Goal: Book appointment/travel/reservation

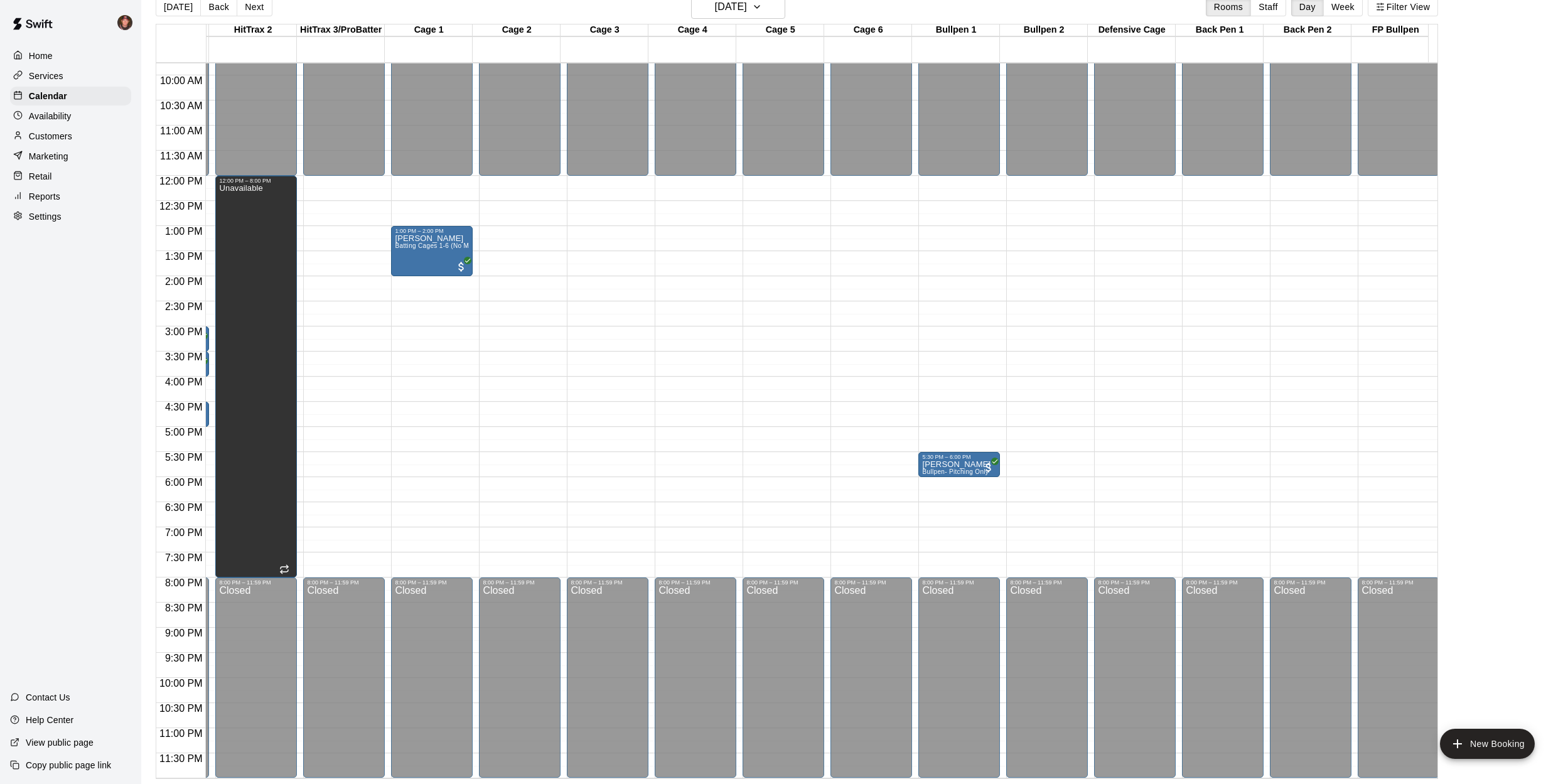
scroll to position [500, 0]
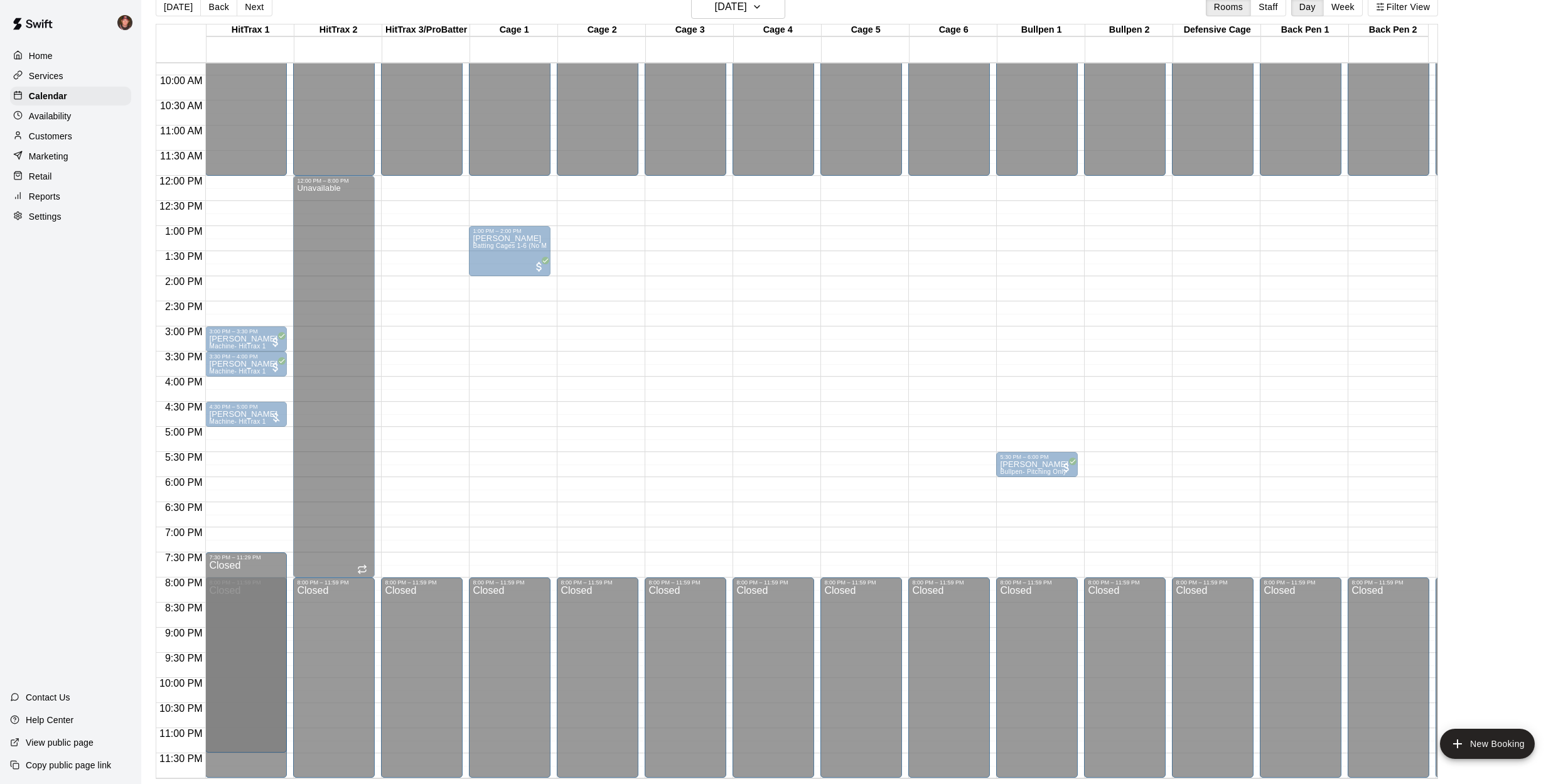
drag, startPoint x: 246, startPoint y: 569, endPoint x: 252, endPoint y: 547, distance: 22.8
drag, startPoint x: 245, startPoint y: 571, endPoint x: 245, endPoint y: 544, distance: 27.0
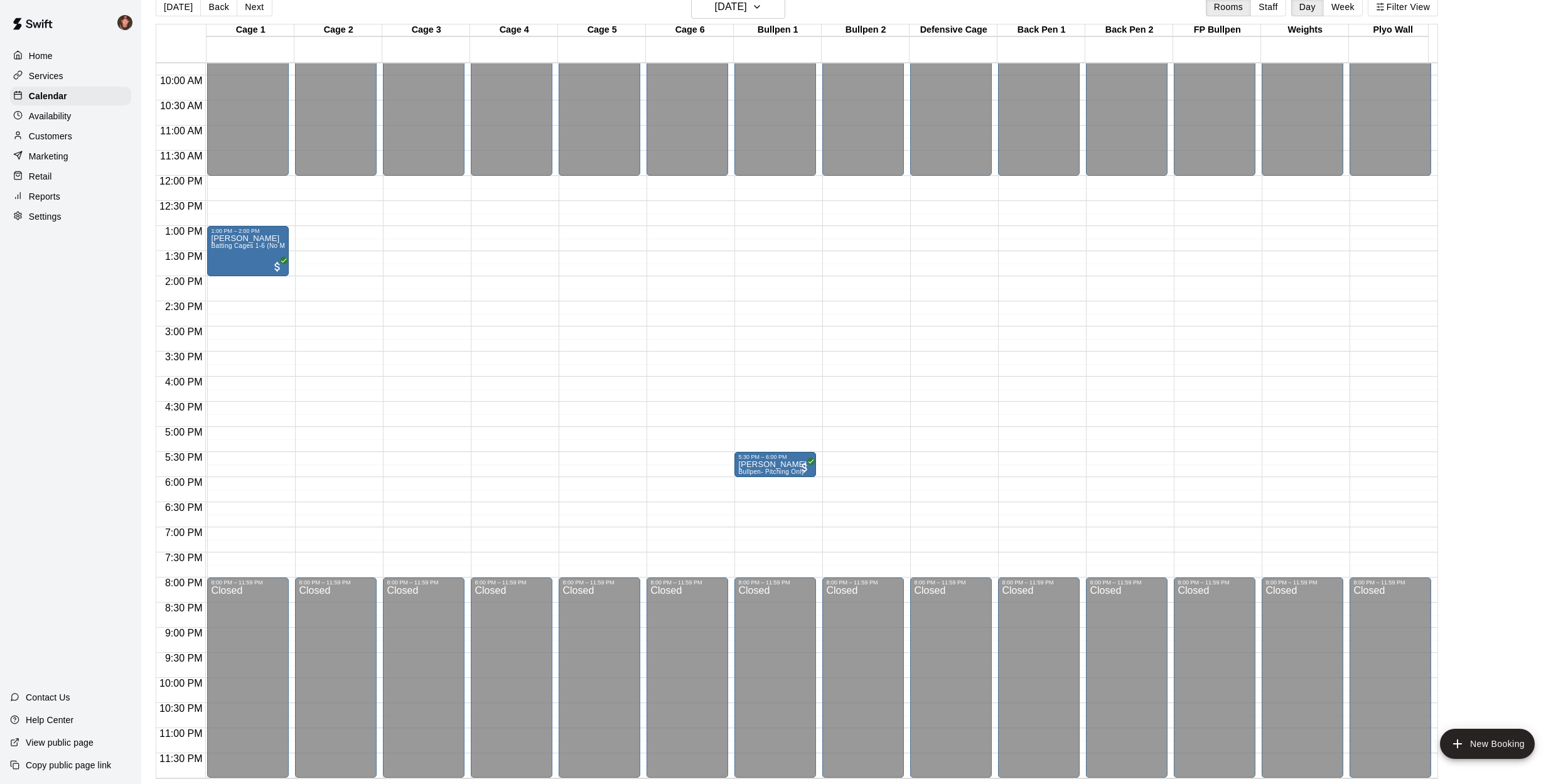
scroll to position [0, 0]
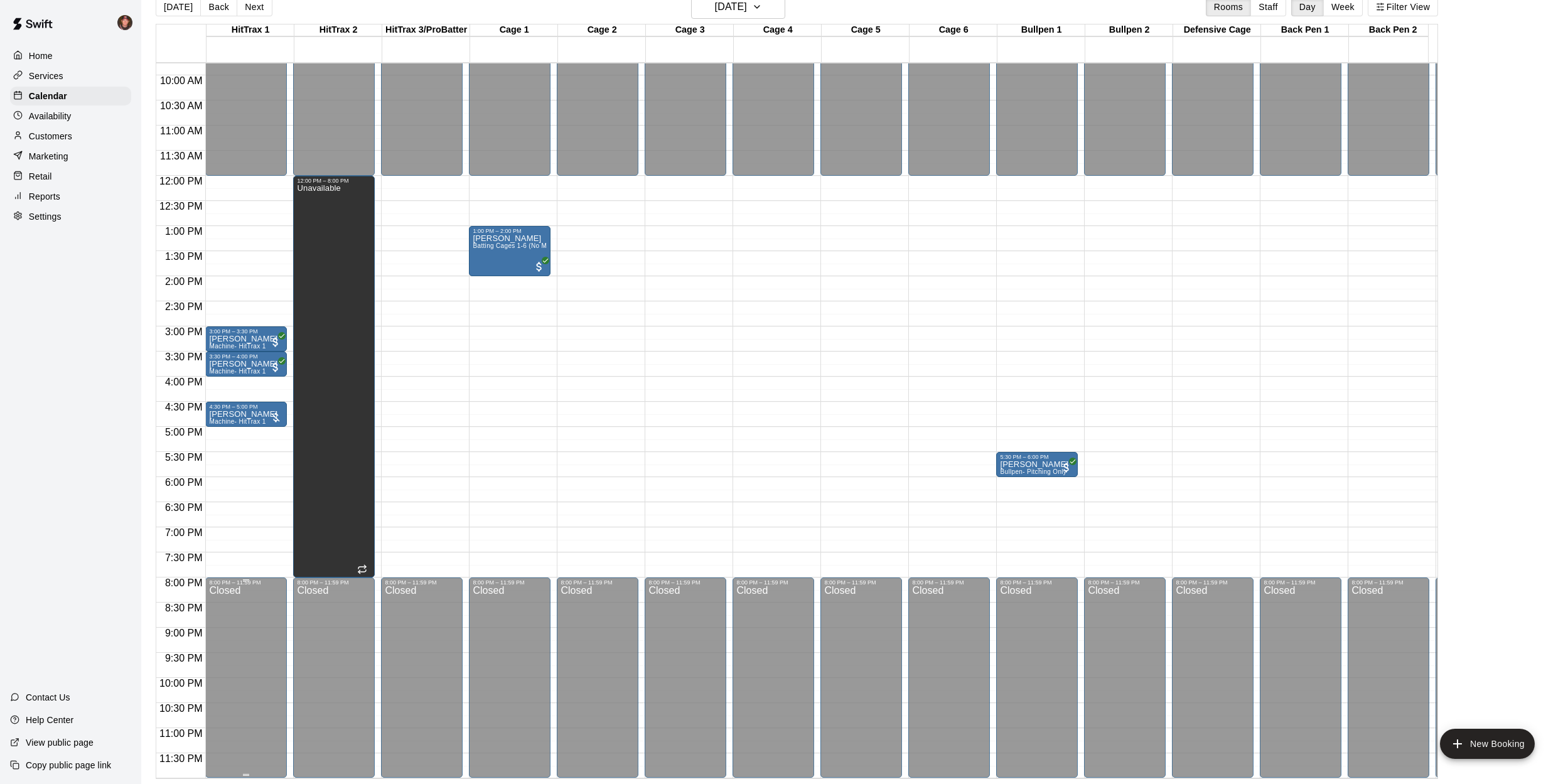
click at [246, 579] on div "8:00 PM – 11:59 PM" at bounding box center [246, 582] width 74 height 7
click at [233, 586] on div "Closed" at bounding box center [246, 684] width 74 height 196
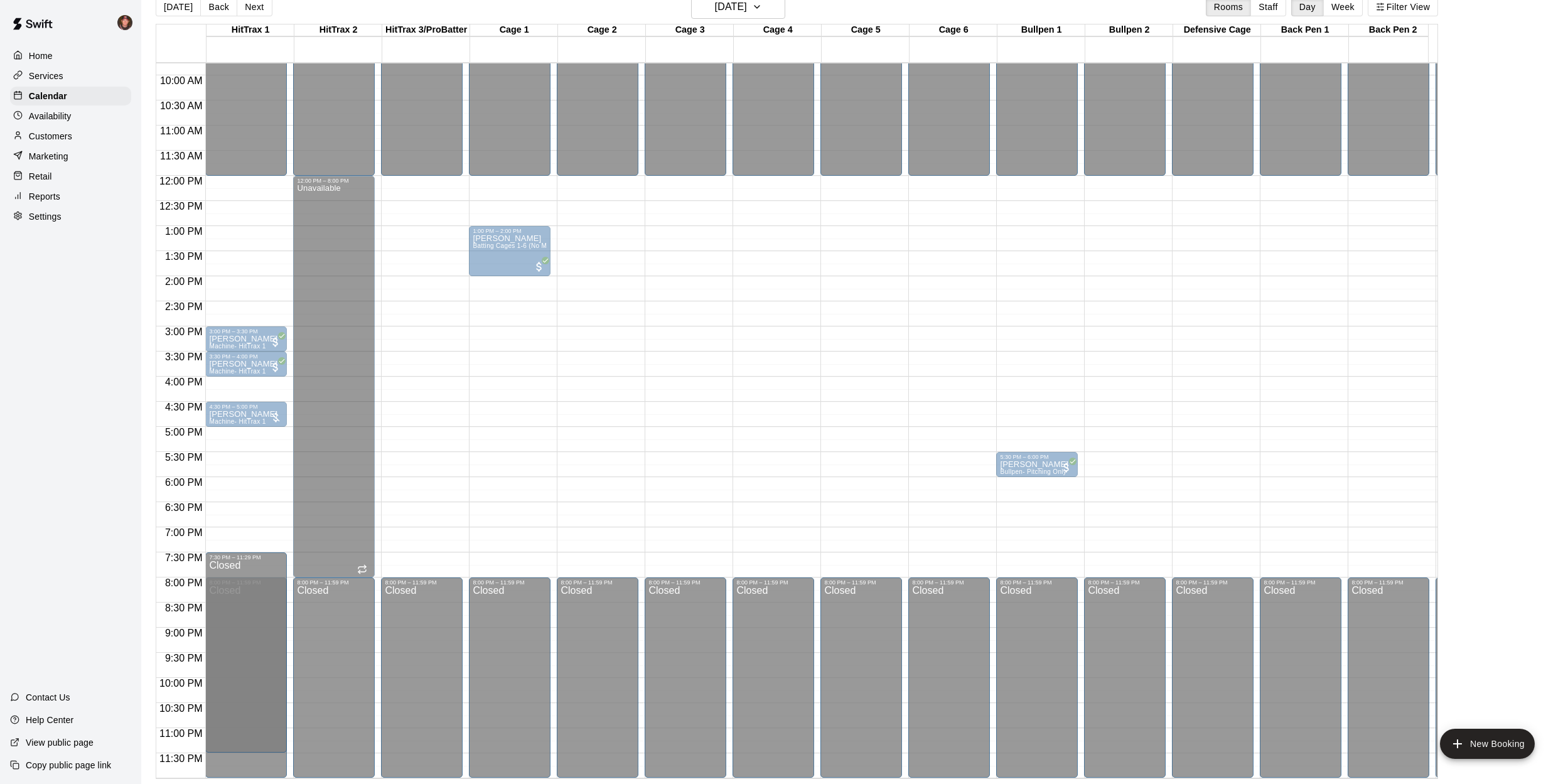
drag, startPoint x: 248, startPoint y: 569, endPoint x: 250, endPoint y: 555, distance: 14.1
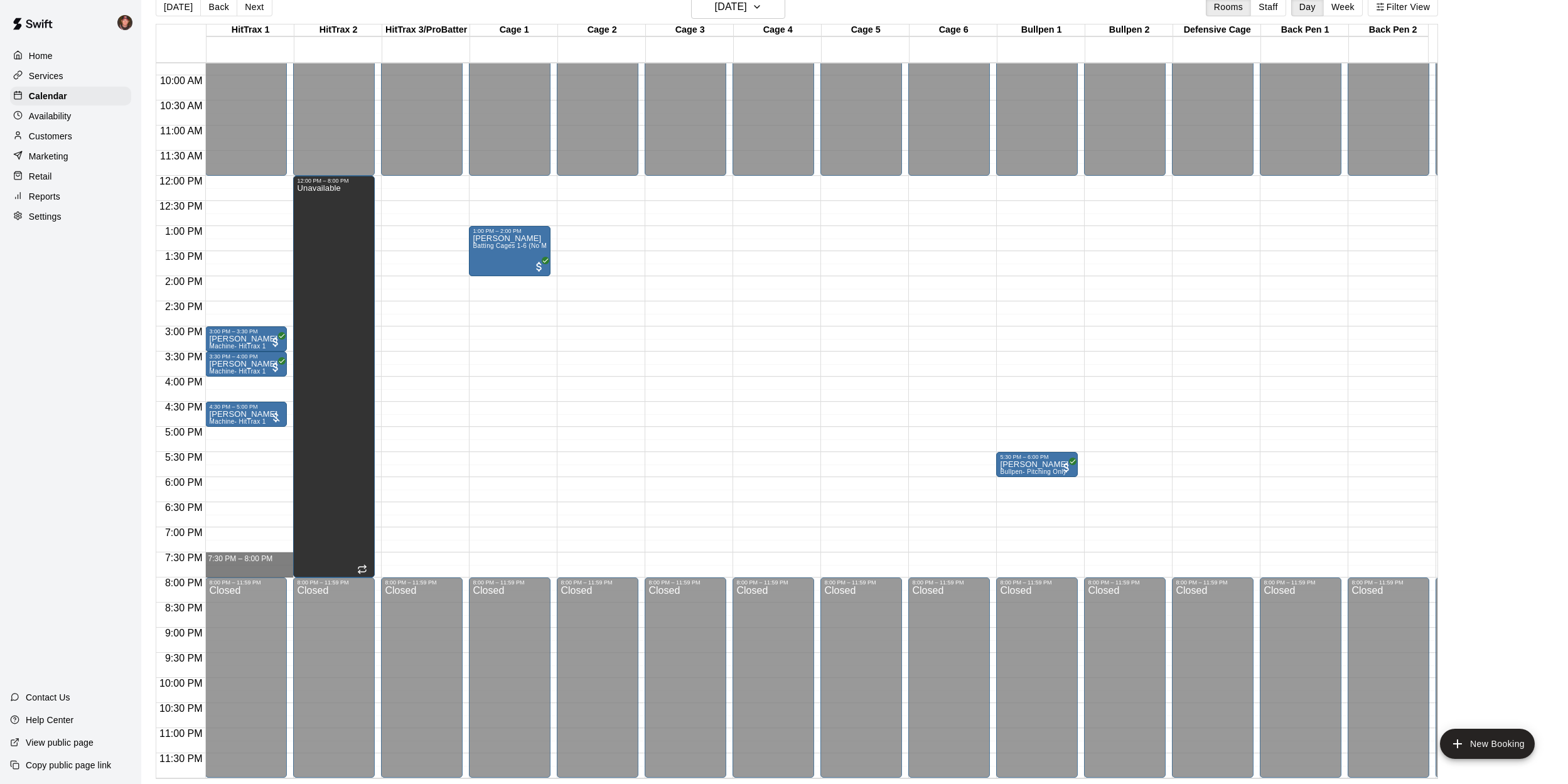
drag, startPoint x: 235, startPoint y: 545, endPoint x: 234, endPoint y: 558, distance: 13.0
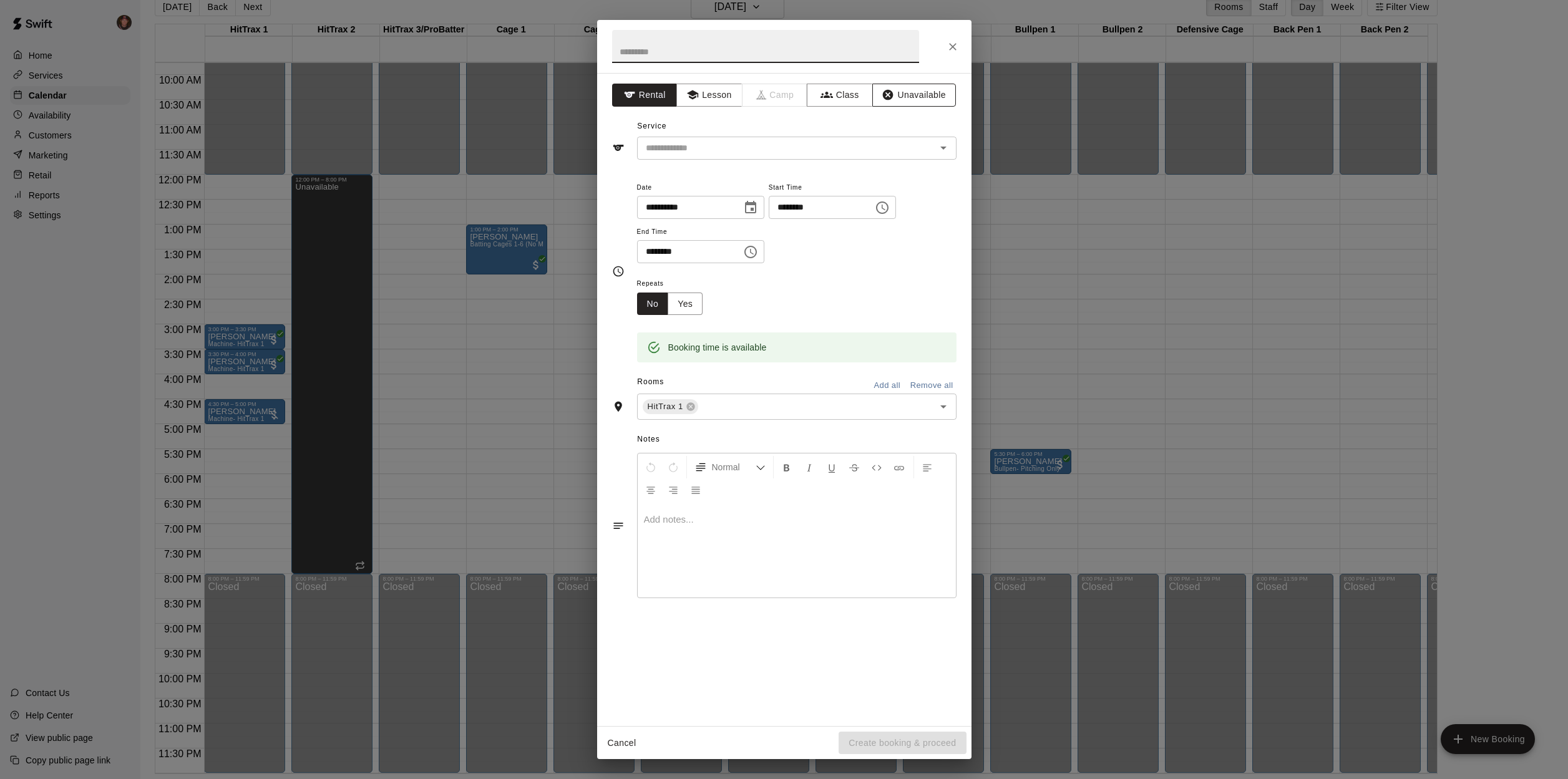
click at [925, 96] on button "Unavailable" at bounding box center [914, 95] width 84 height 23
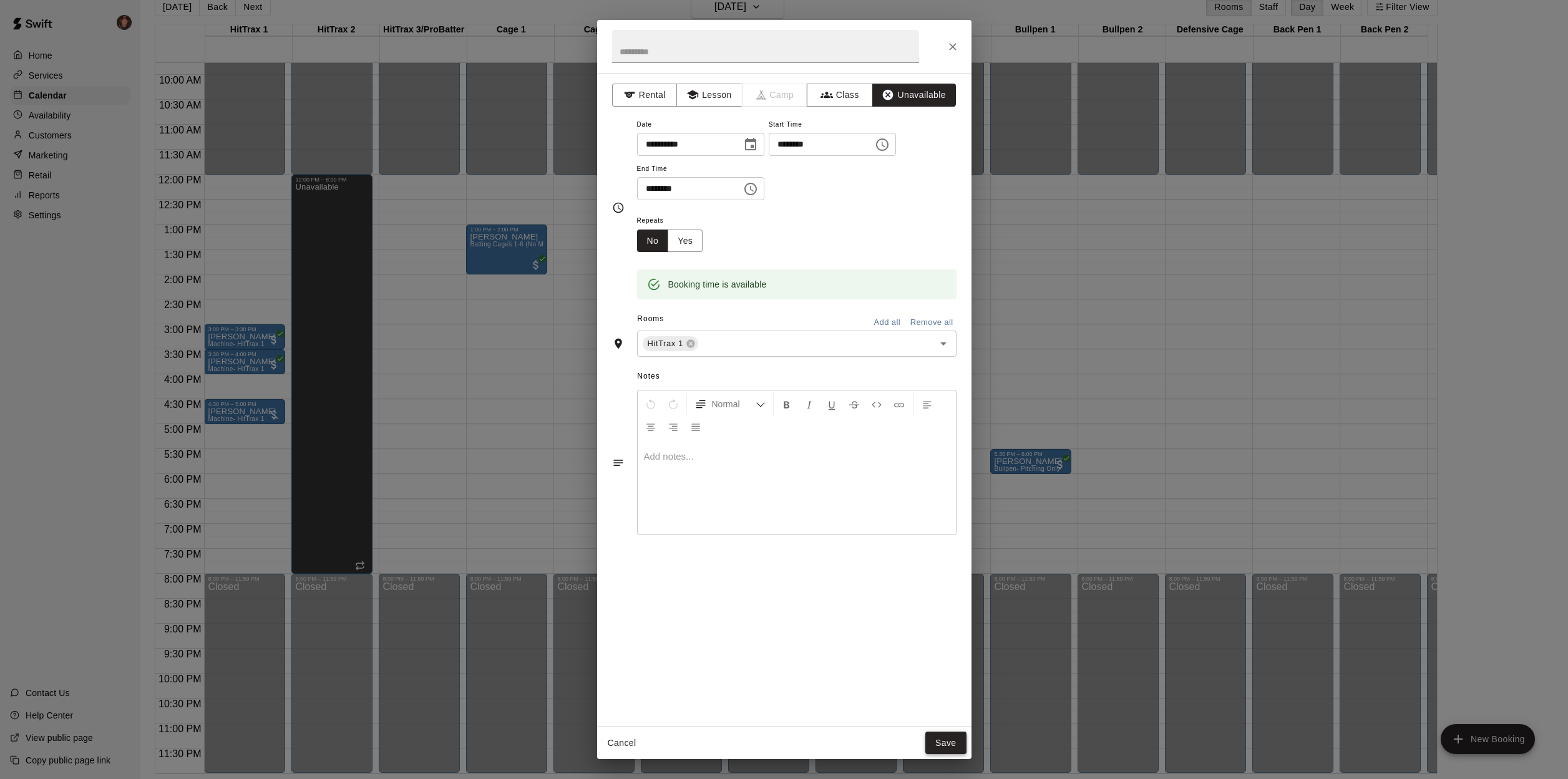
click at [952, 739] on button "Save" at bounding box center [946, 743] width 42 height 23
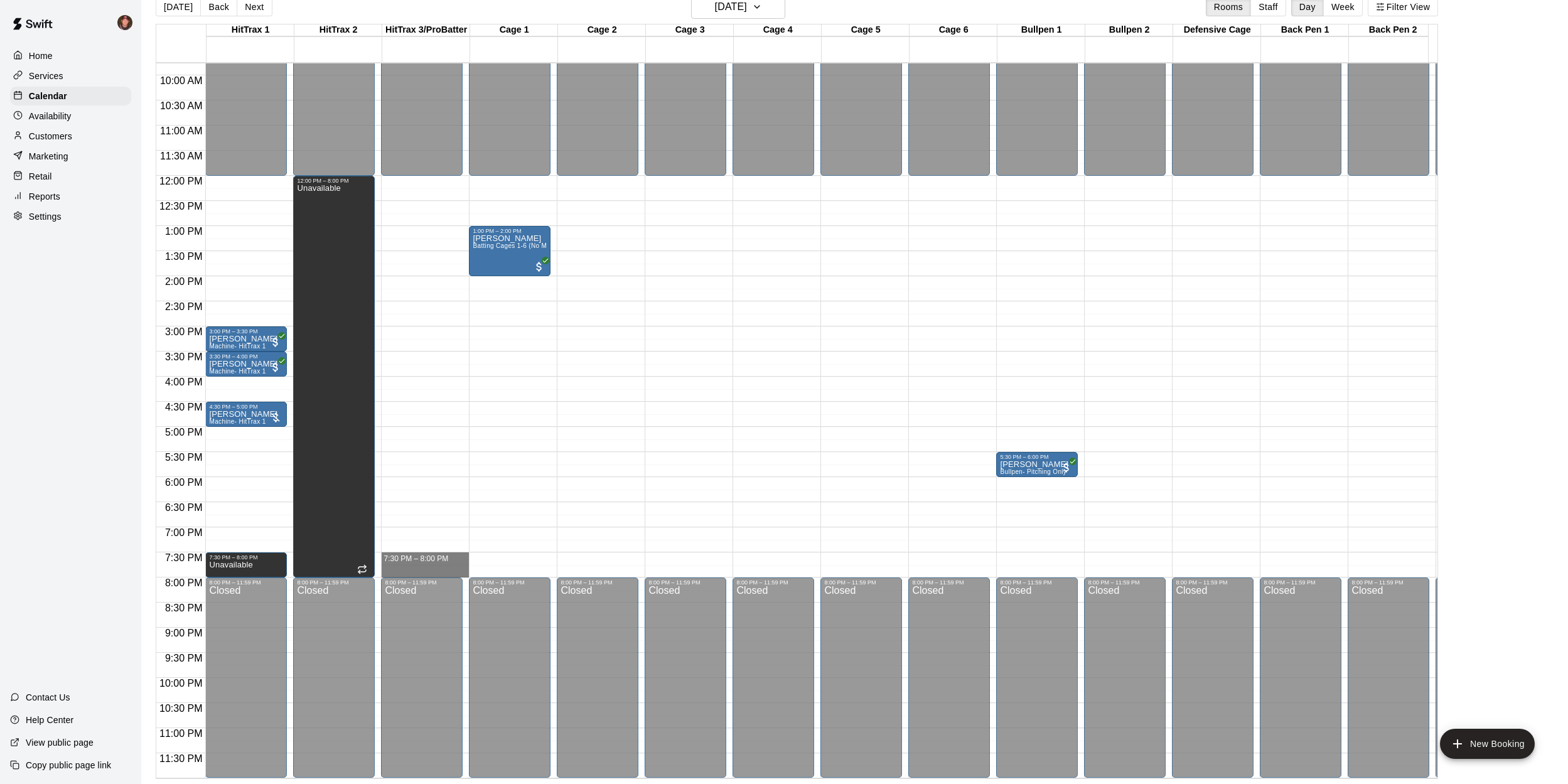
drag, startPoint x: 423, startPoint y: 544, endPoint x: 424, endPoint y: 564, distance: 20.0
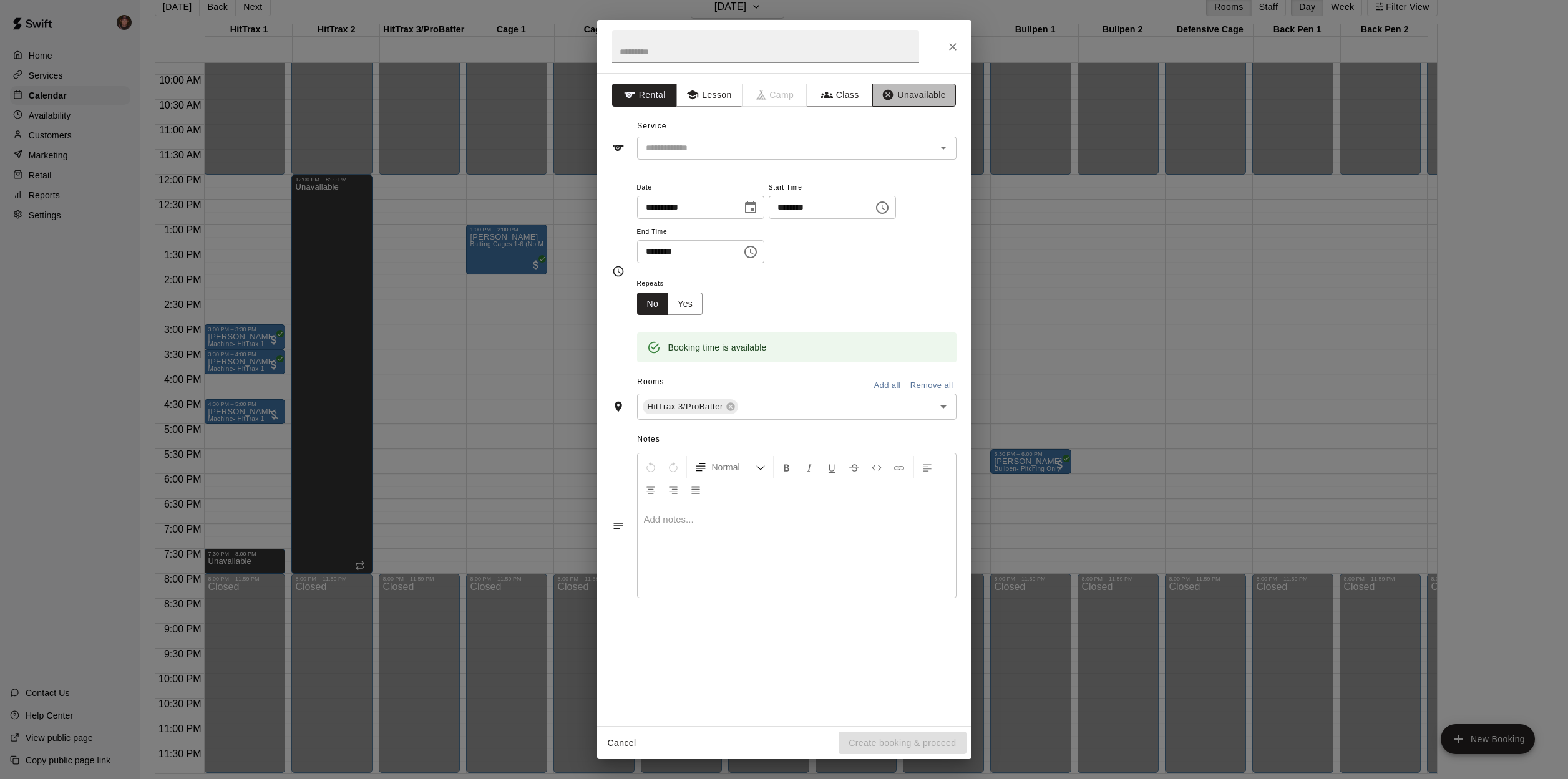
click at [934, 101] on button "Unavailable" at bounding box center [914, 95] width 84 height 23
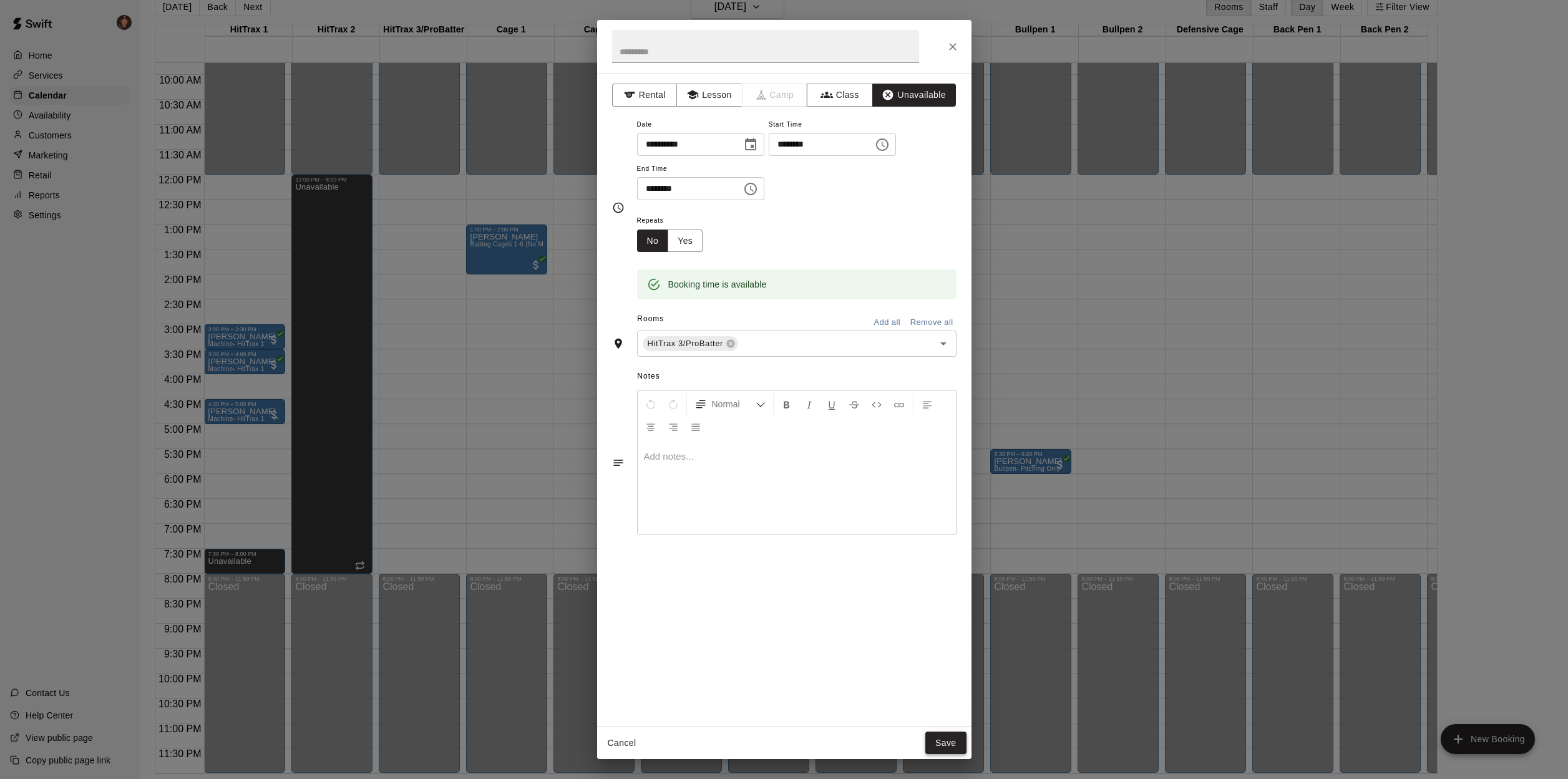
click at [947, 742] on button "Save" at bounding box center [946, 743] width 42 height 23
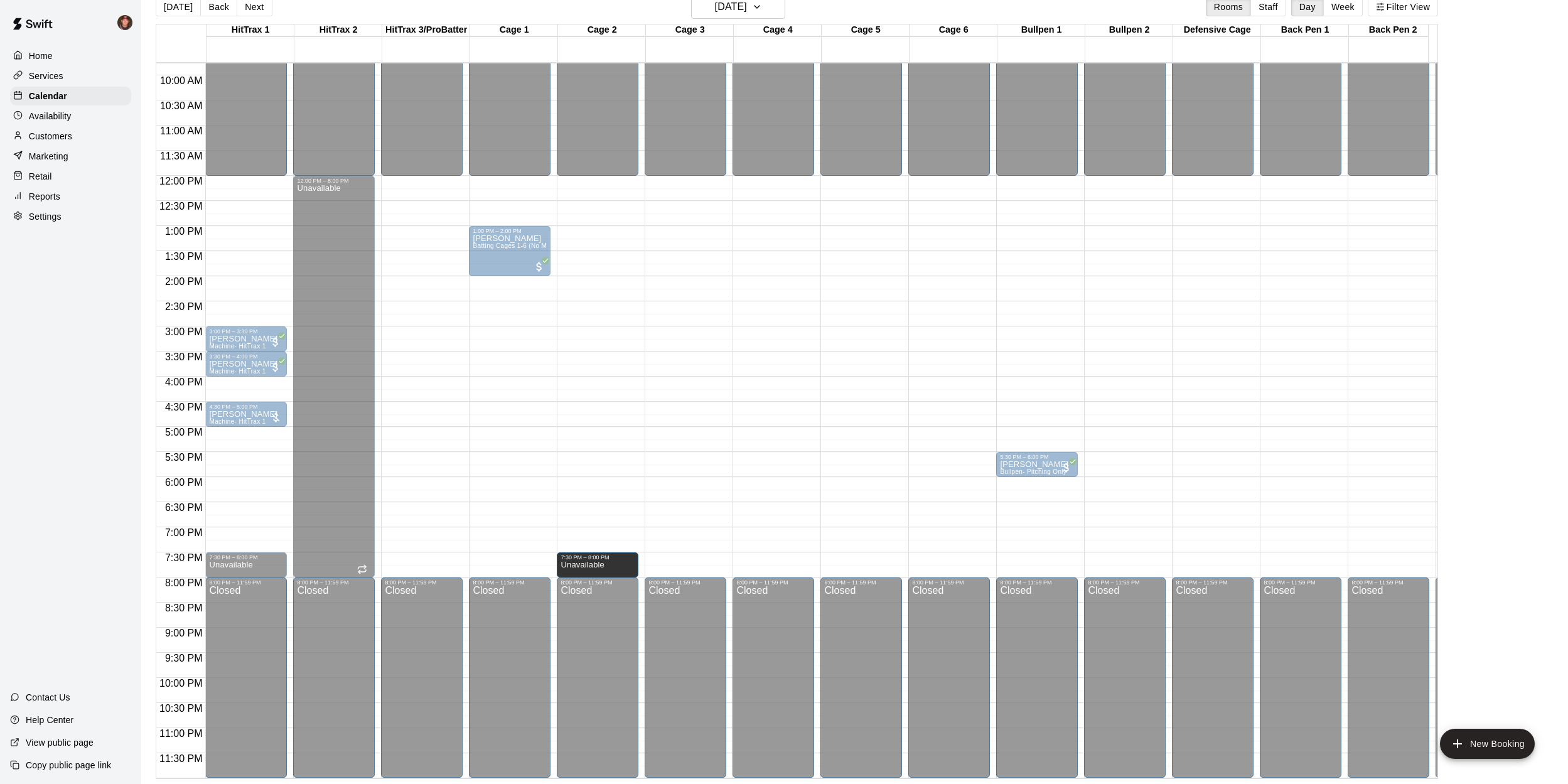
drag, startPoint x: 463, startPoint y: 554, endPoint x: 562, endPoint y: 558, distance: 99.1
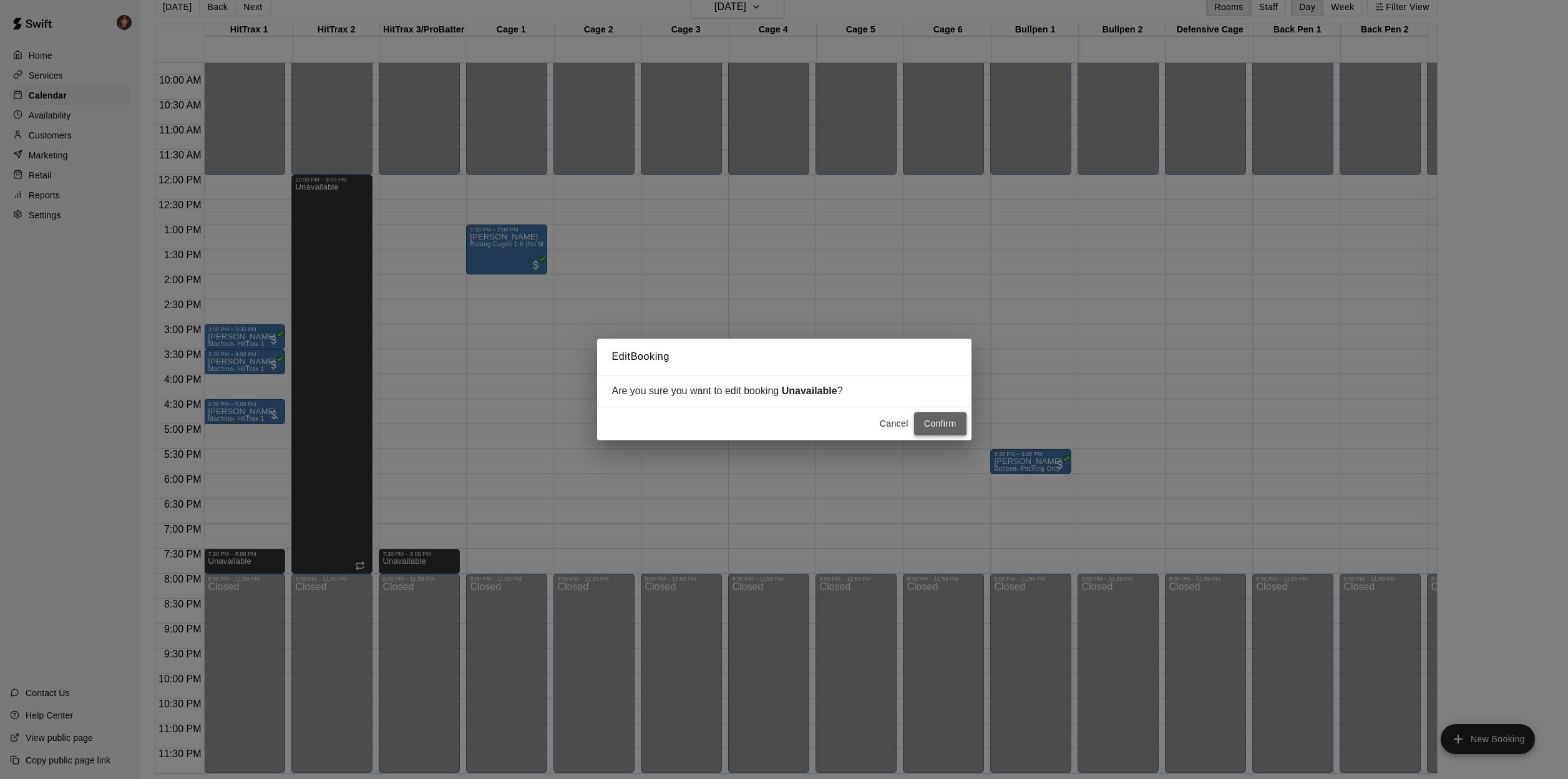
click at [943, 423] on button "Confirm" at bounding box center [940, 424] width 53 height 23
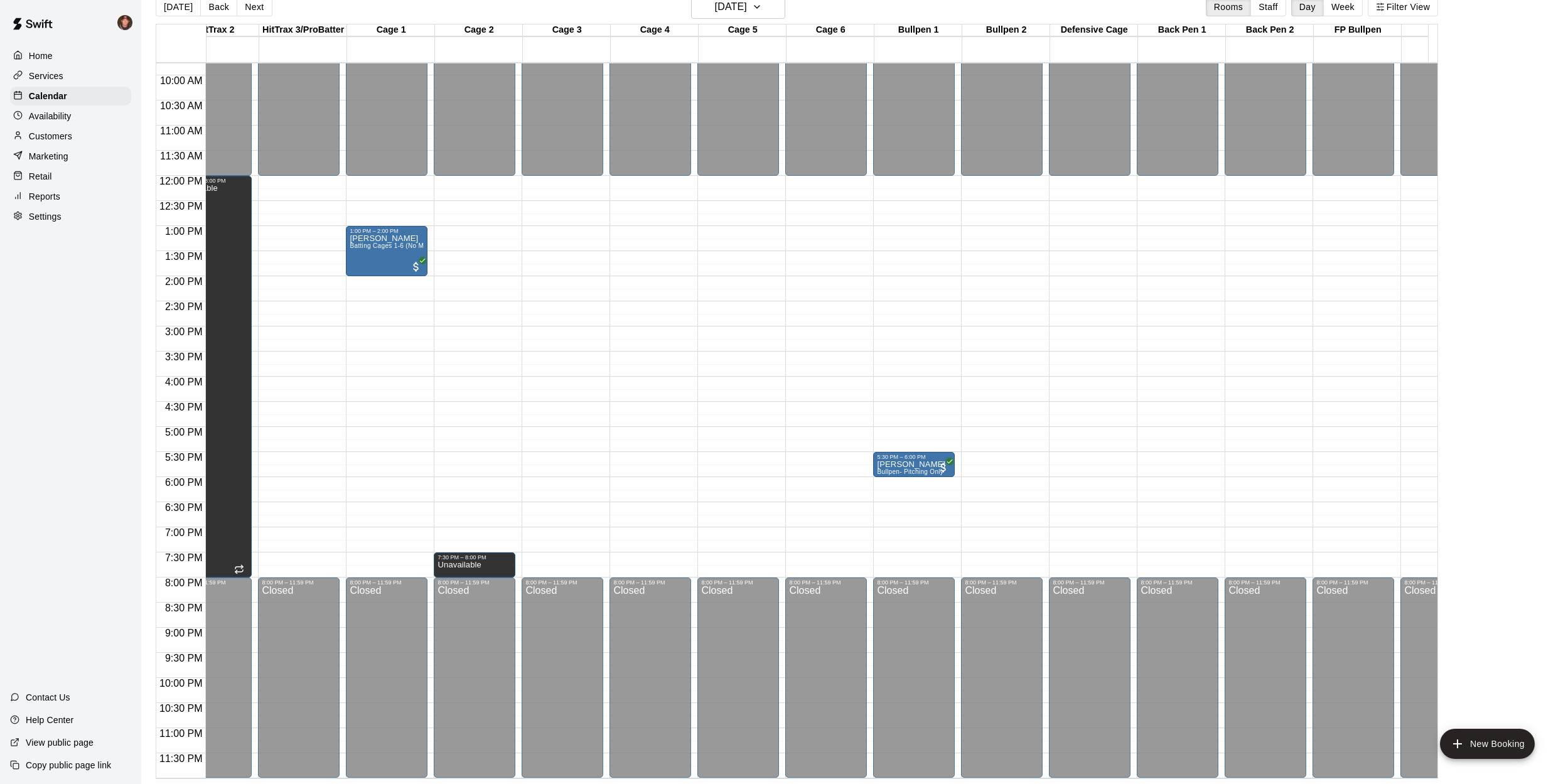
scroll to position [500, 0]
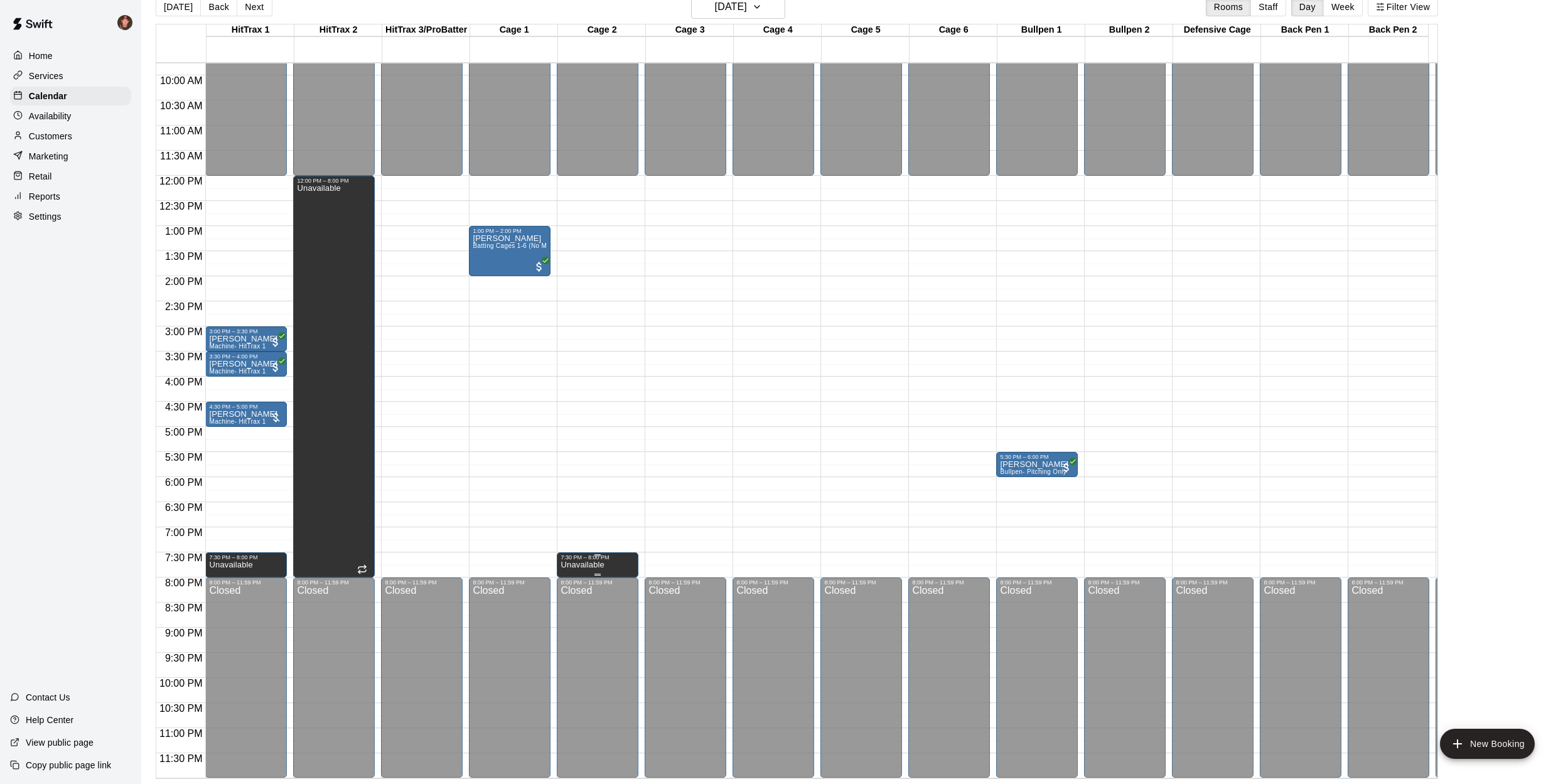
click at [601, 554] on div "7:30 PM – 8:00 PM" at bounding box center [597, 558] width 74 height 7
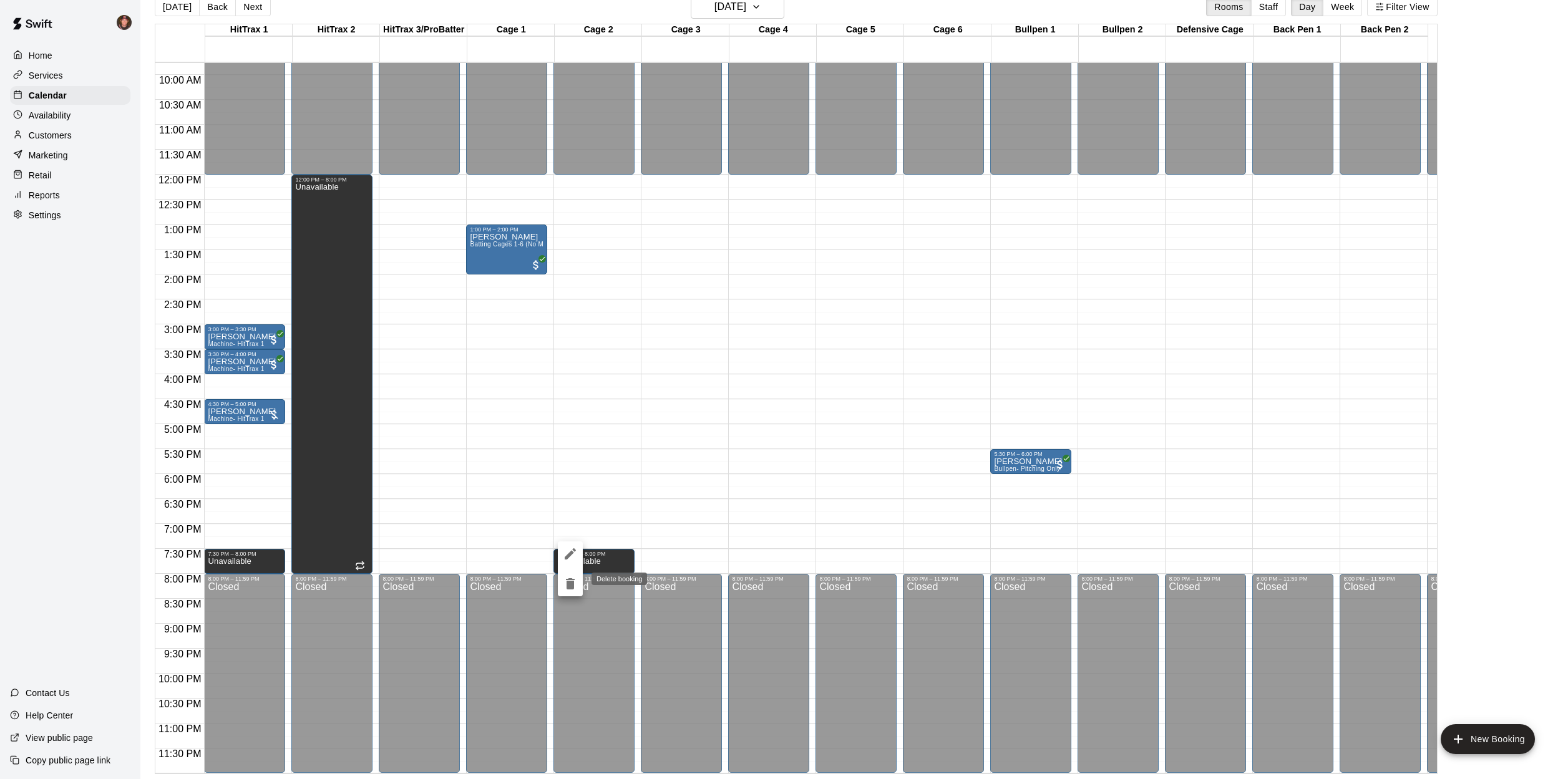
click at [568, 583] on icon "delete" at bounding box center [570, 583] width 8 height 11
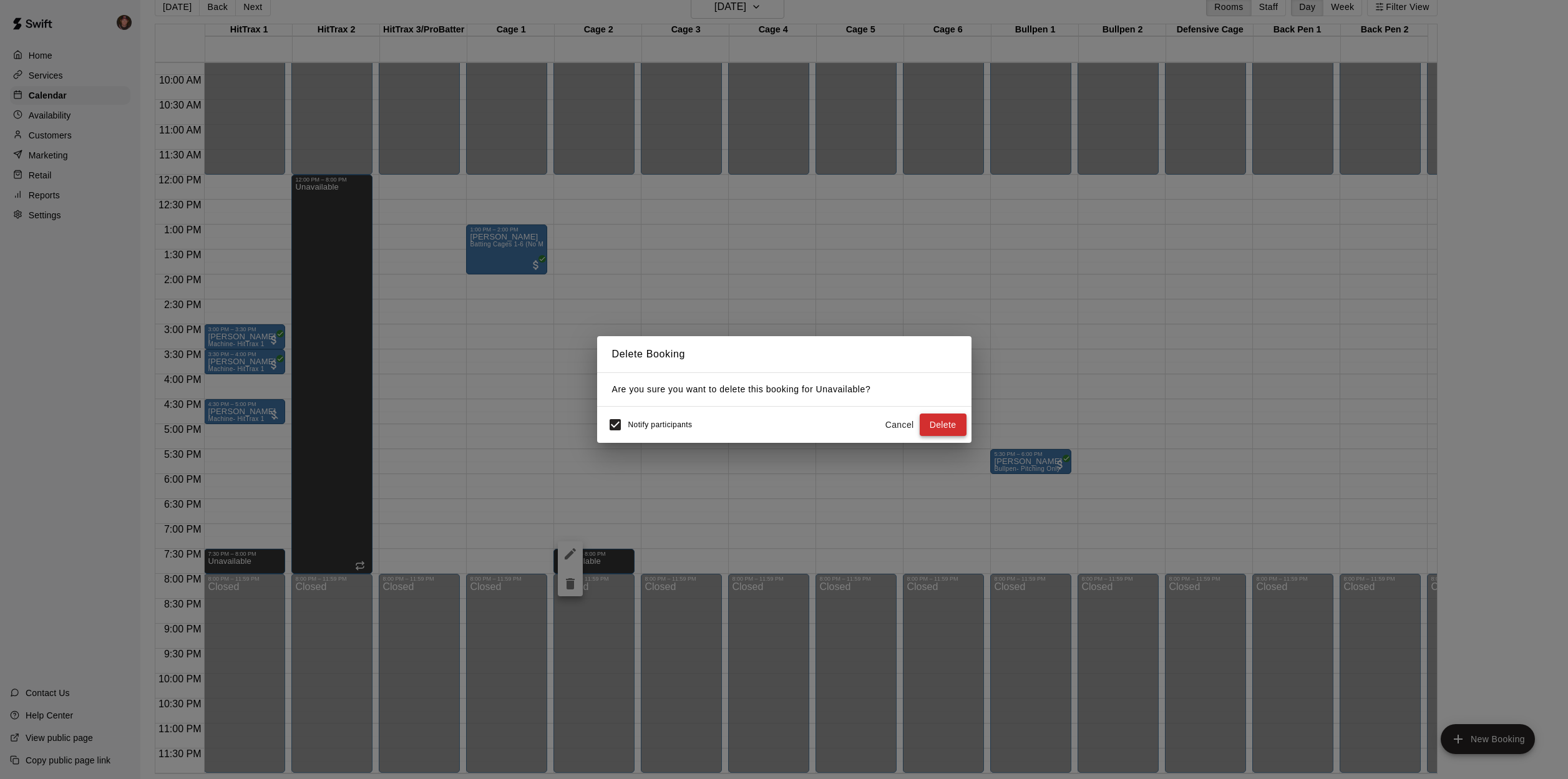
click at [950, 423] on button "Delete" at bounding box center [943, 425] width 47 height 23
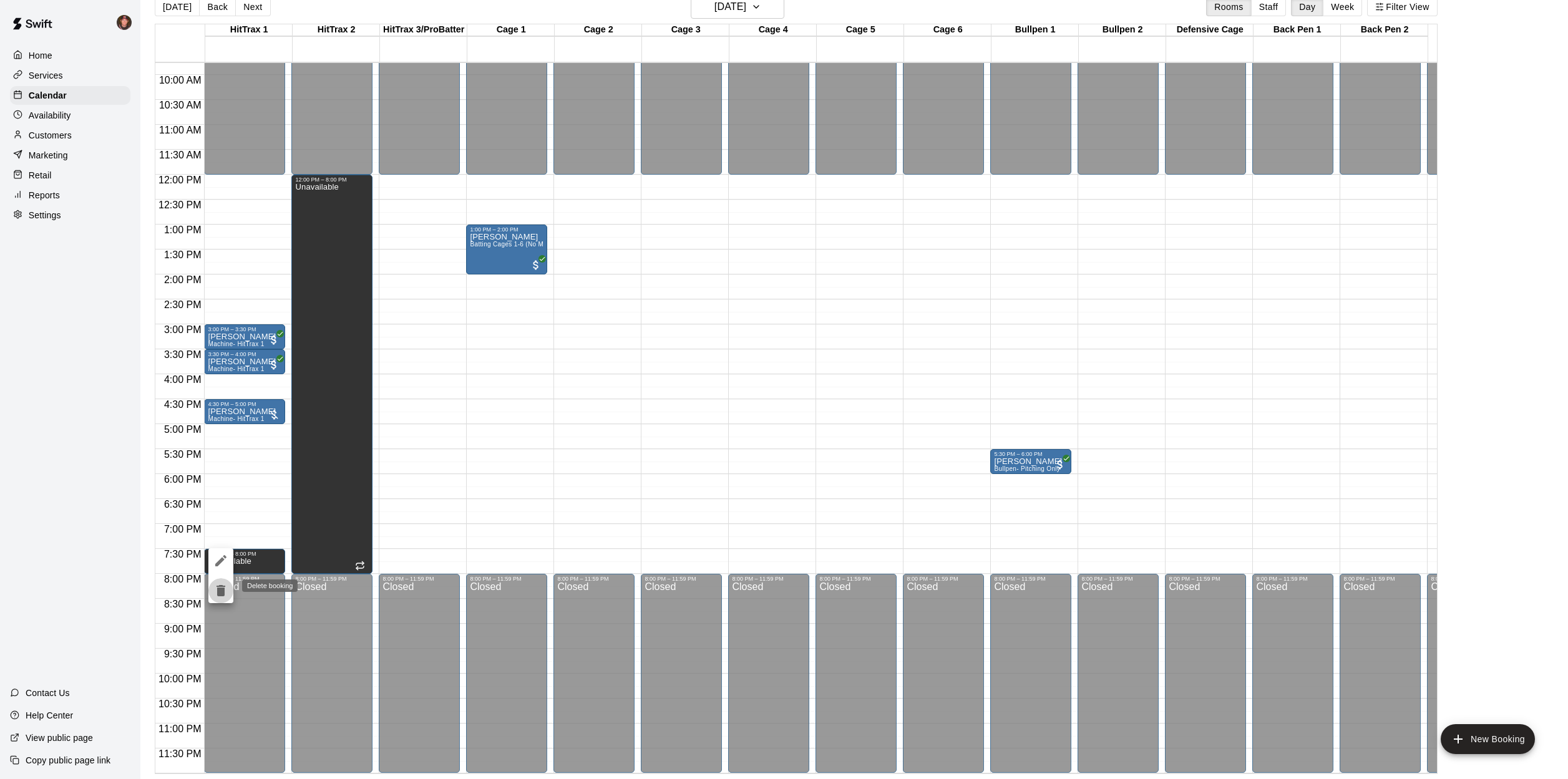
click at [221, 595] on icon "delete" at bounding box center [220, 590] width 8 height 11
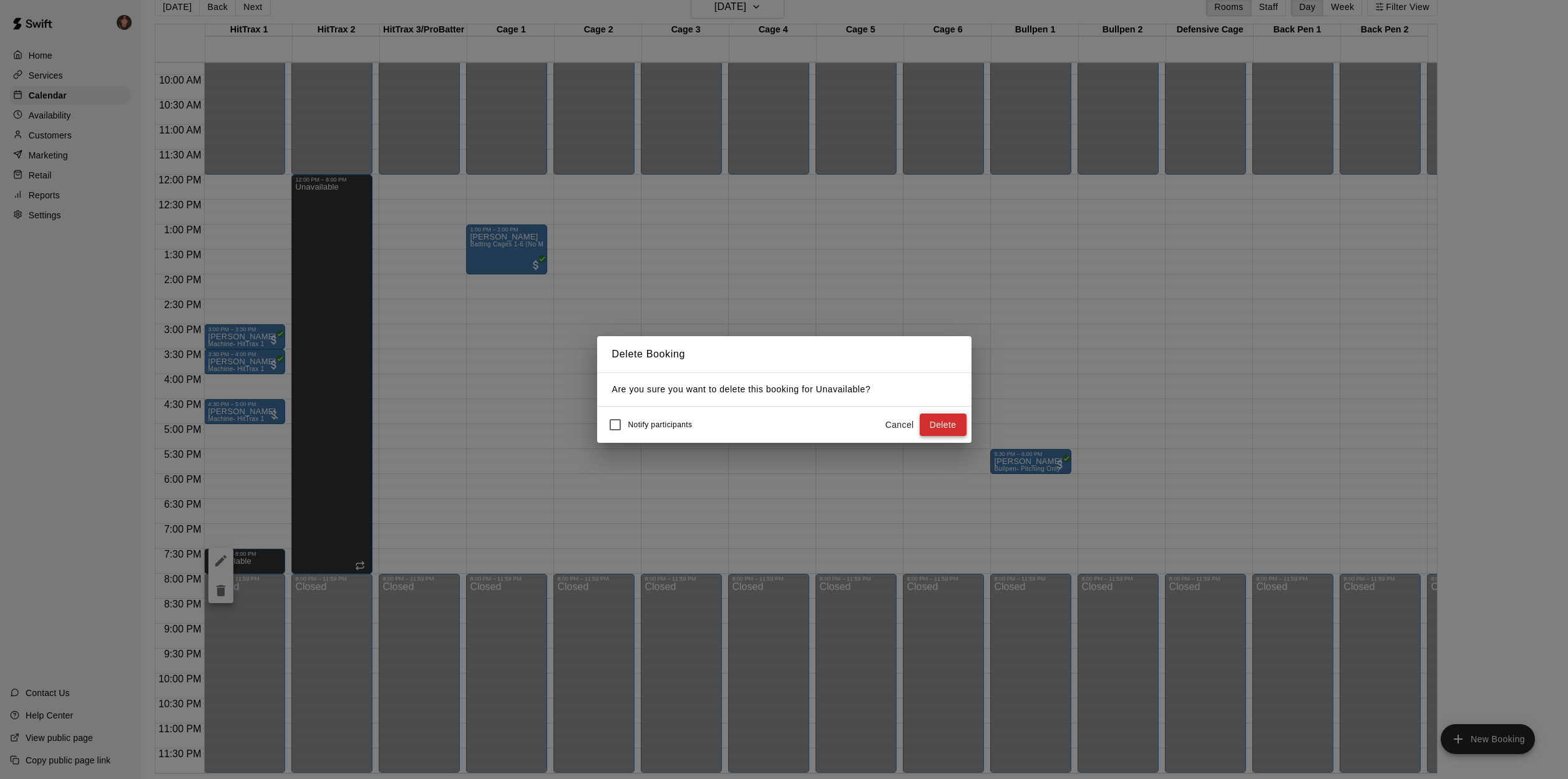
click at [938, 426] on button "Delete" at bounding box center [943, 425] width 47 height 23
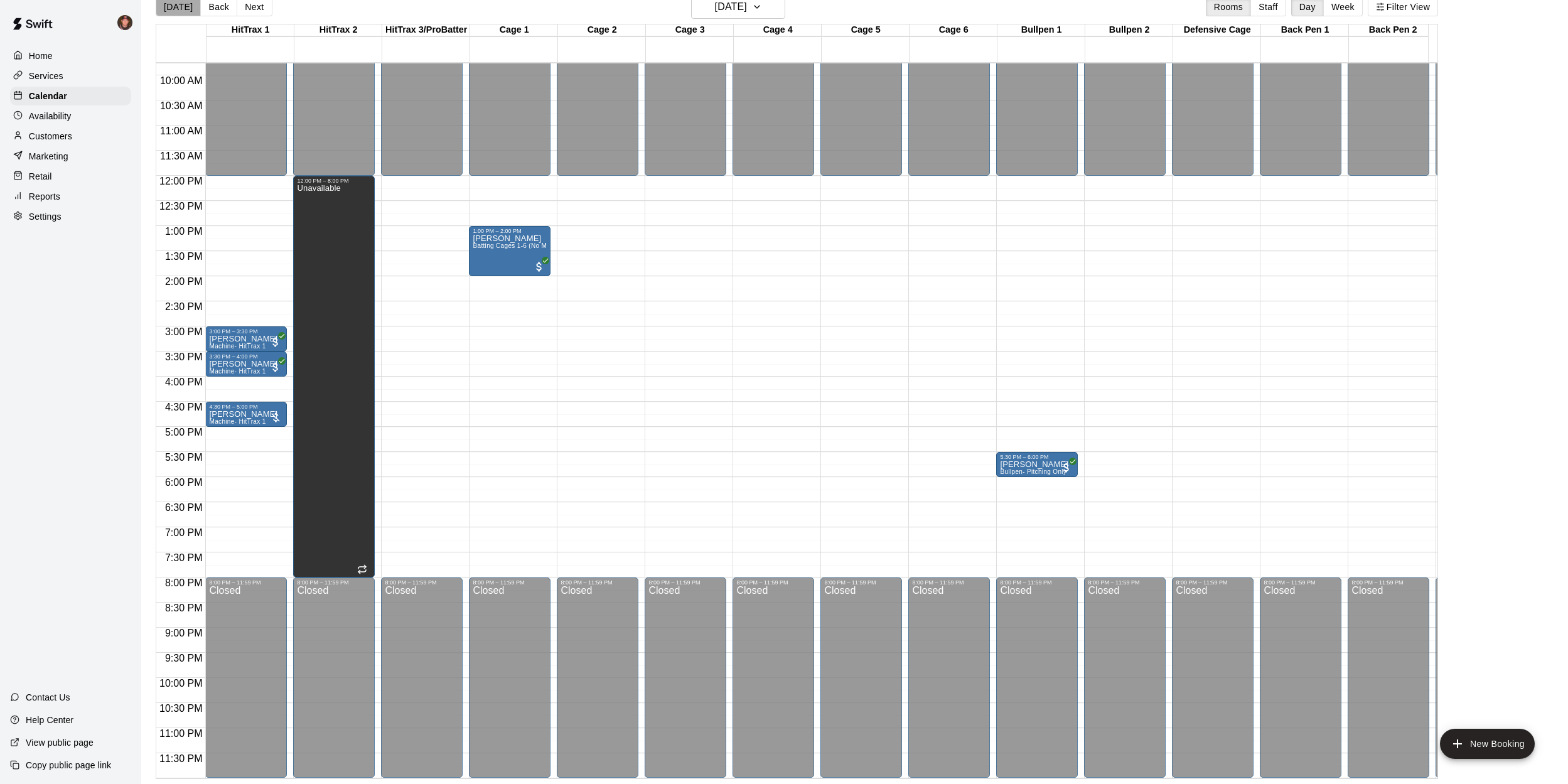
click at [179, 8] on button "[DATE]" at bounding box center [178, 7] width 45 height 19
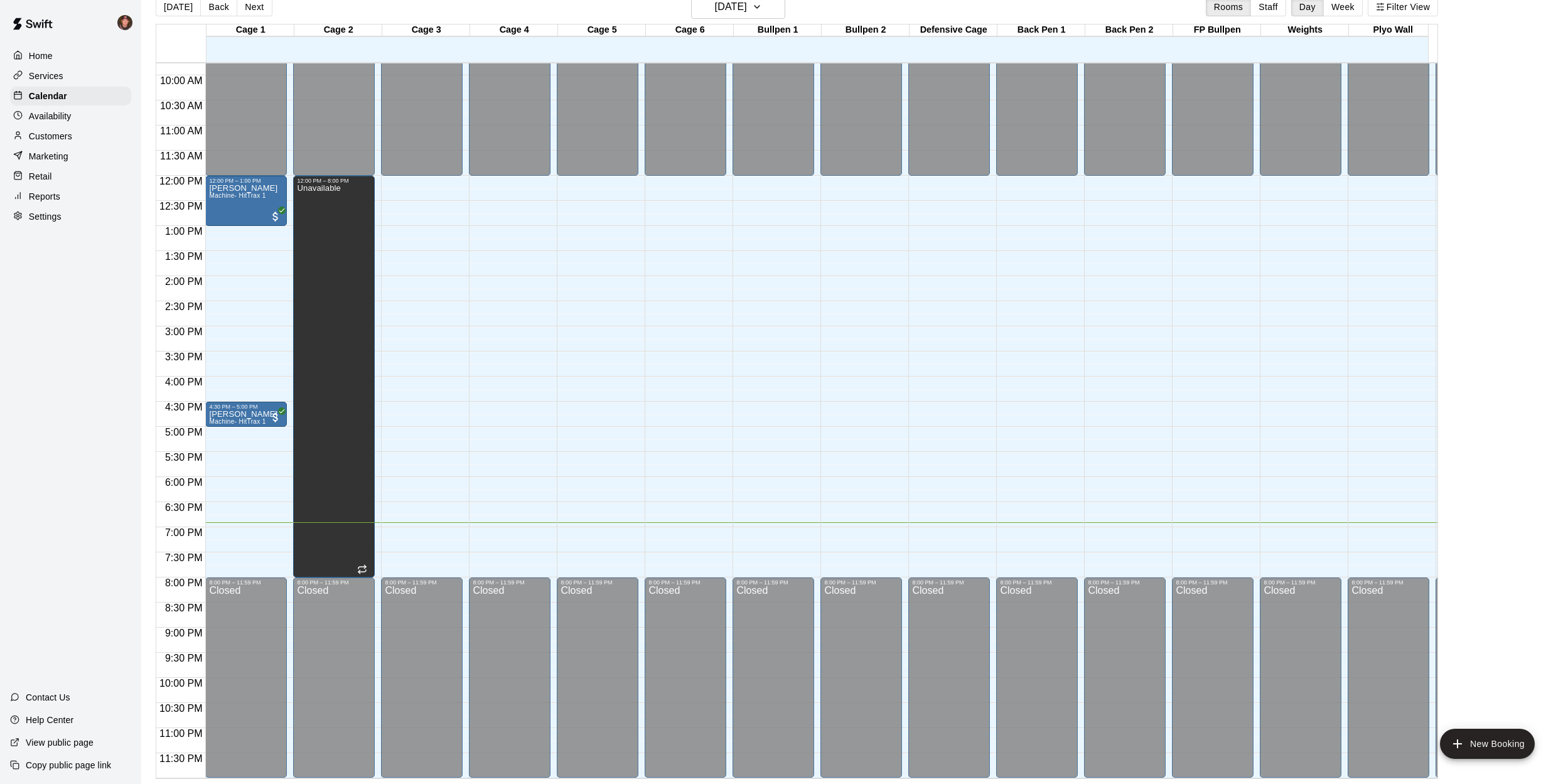
scroll to position [0, 0]
drag, startPoint x: 253, startPoint y: 545, endPoint x: 253, endPoint y: 558, distance: 13.0
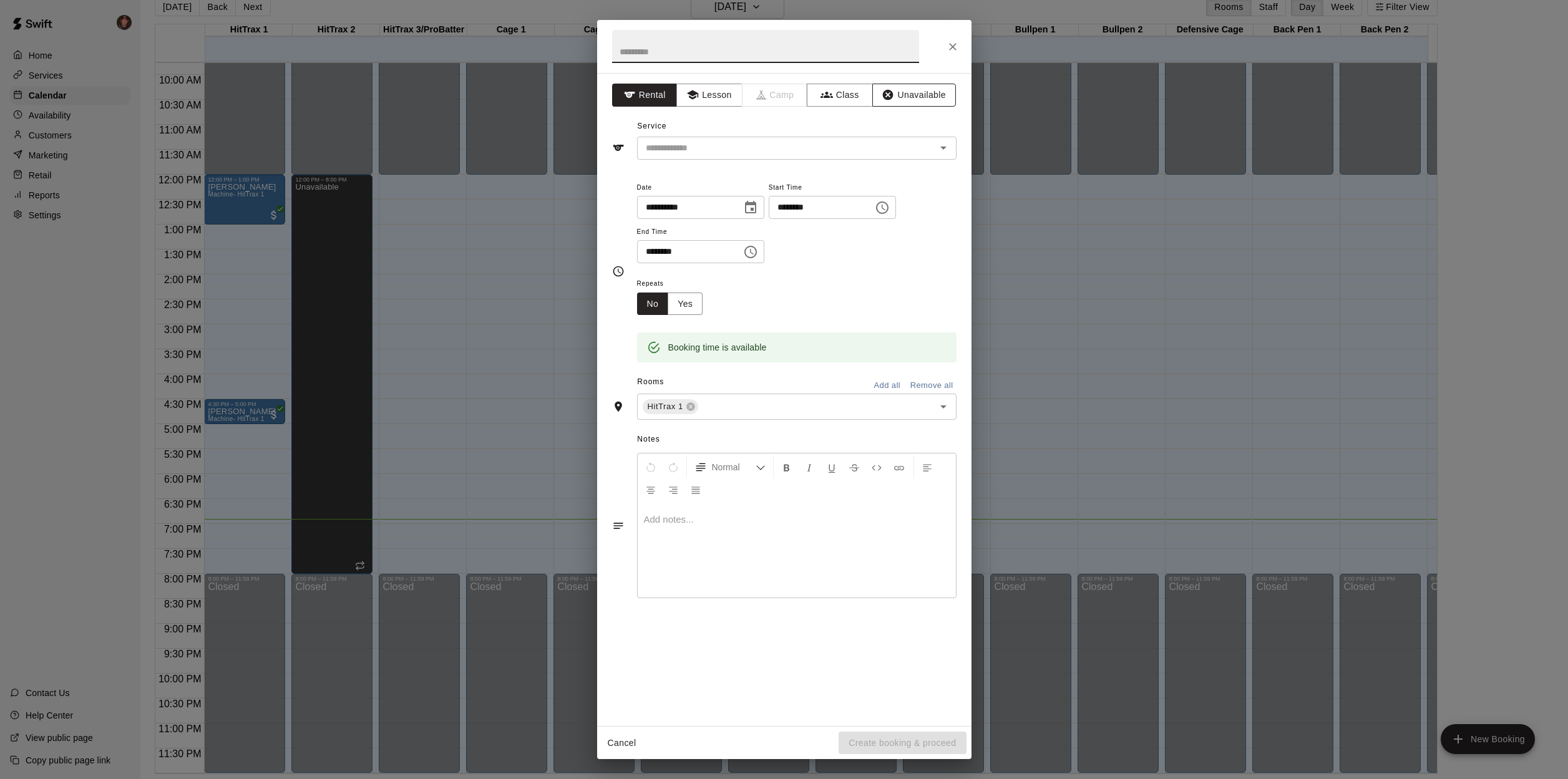
click at [907, 95] on button "Unavailable" at bounding box center [914, 95] width 84 height 23
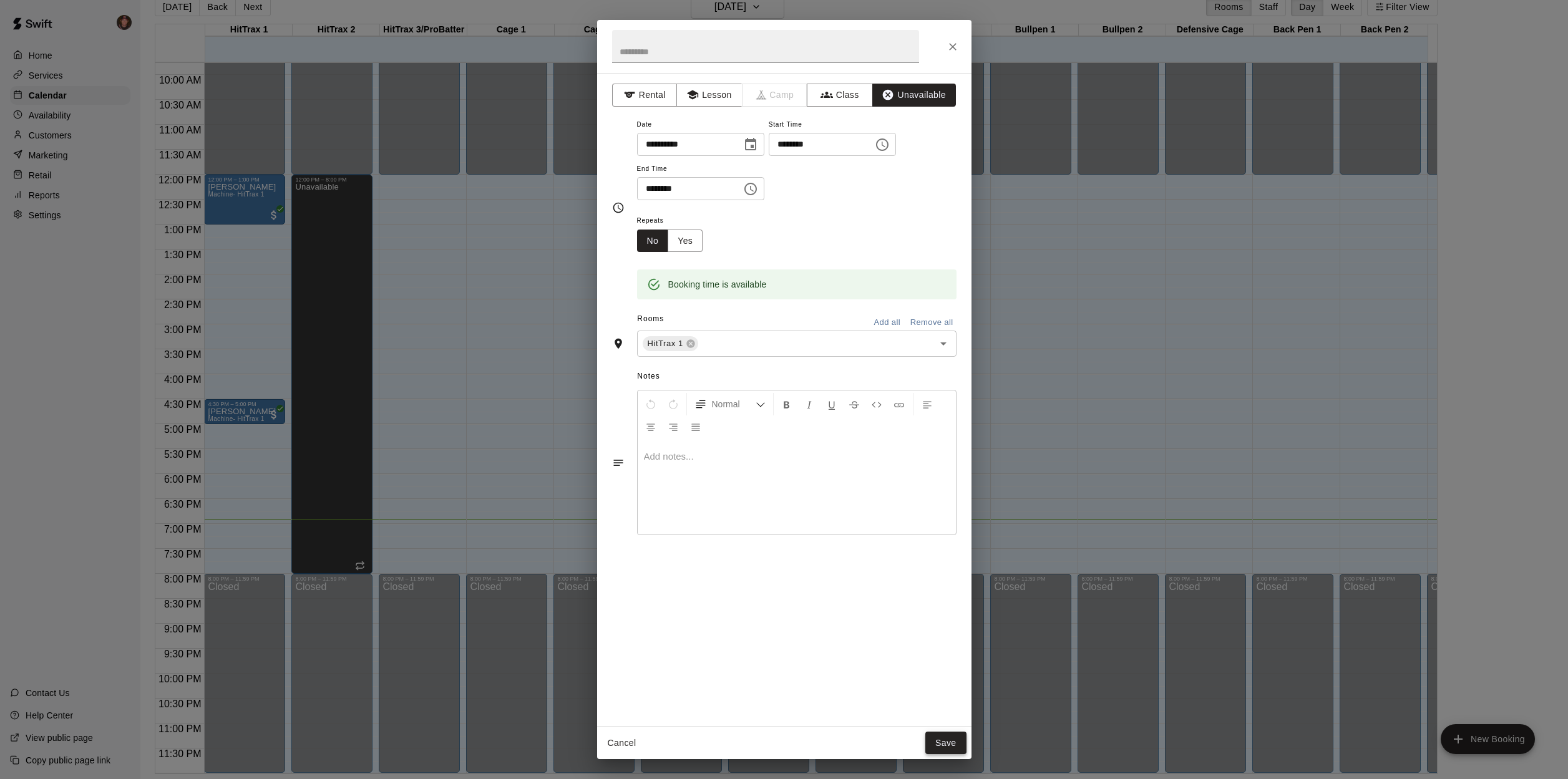
click at [956, 749] on button "Save" at bounding box center [946, 743] width 42 height 23
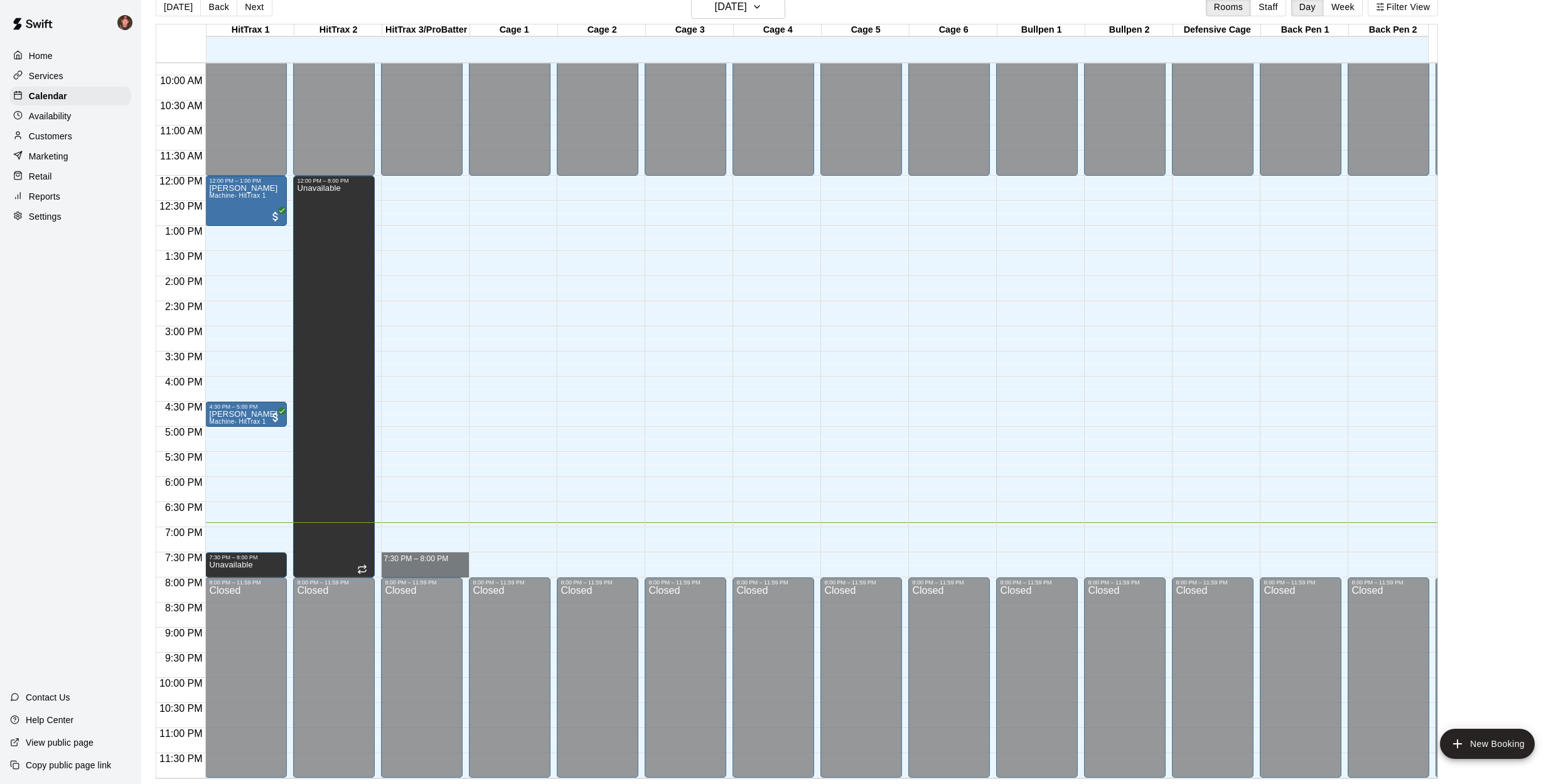
drag, startPoint x: 440, startPoint y: 545, endPoint x: 438, endPoint y: 559, distance: 14.1
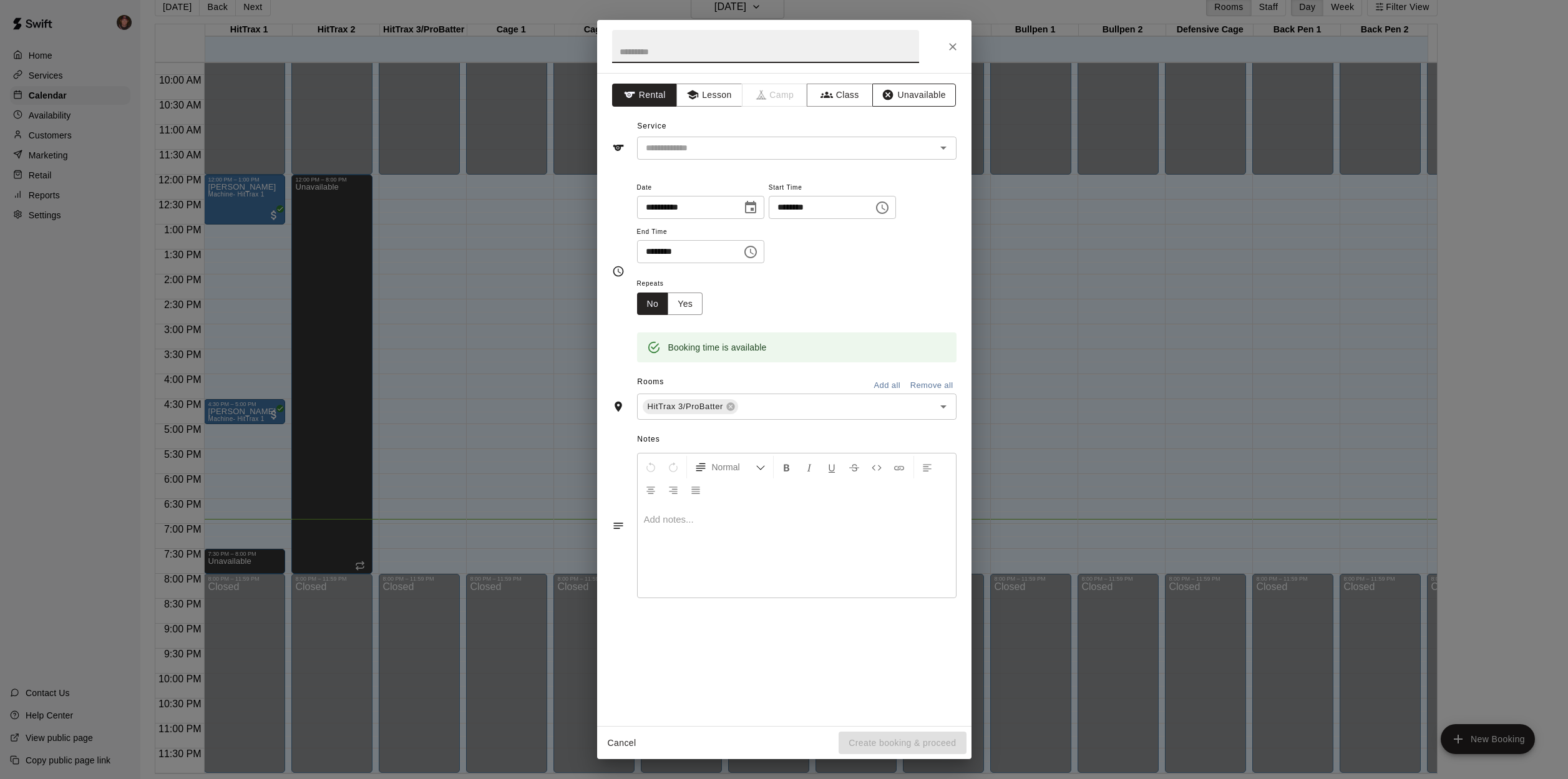
click at [934, 97] on button "Unavailable" at bounding box center [914, 95] width 84 height 23
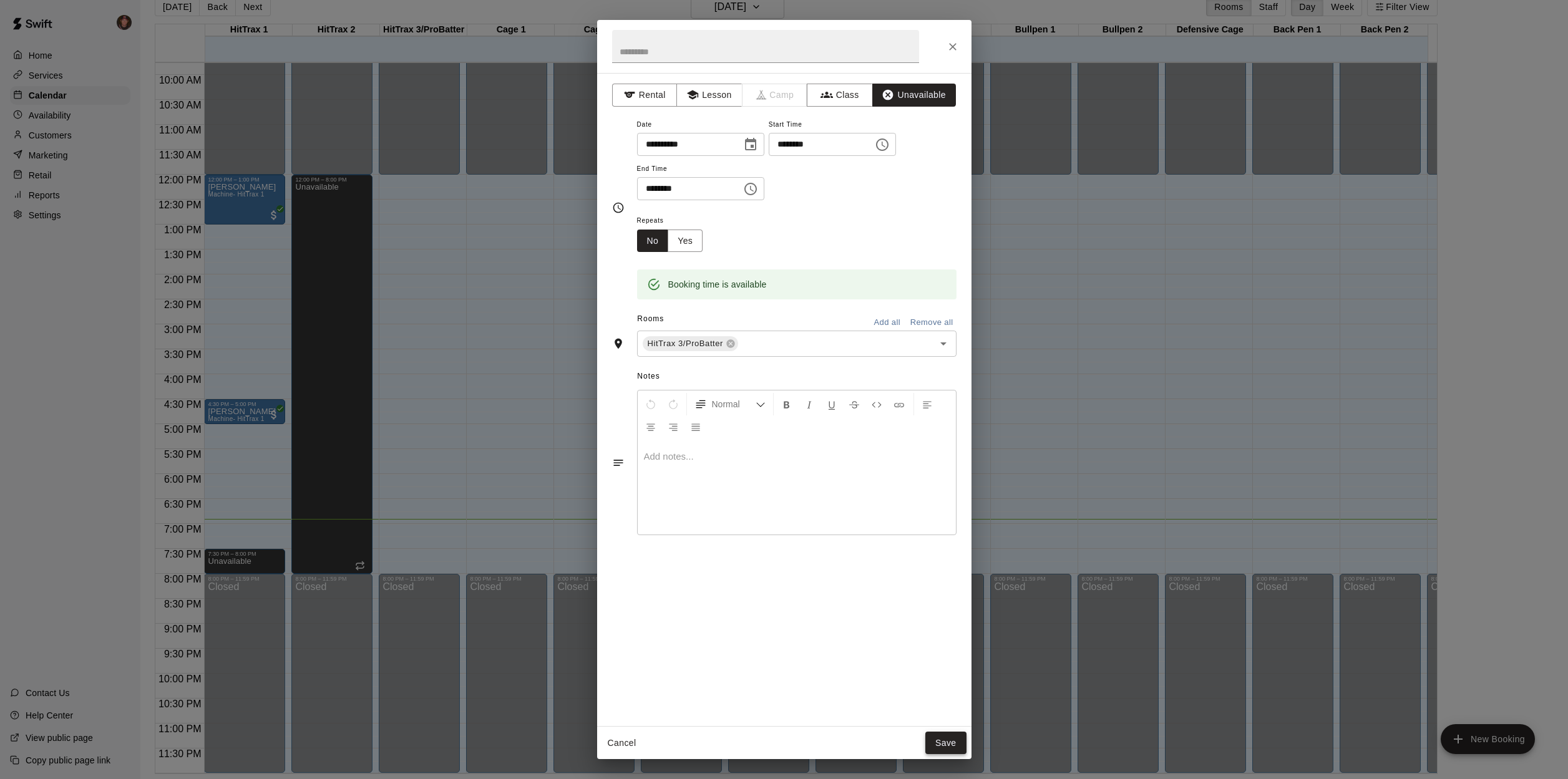
click at [945, 748] on button "Save" at bounding box center [946, 743] width 42 height 23
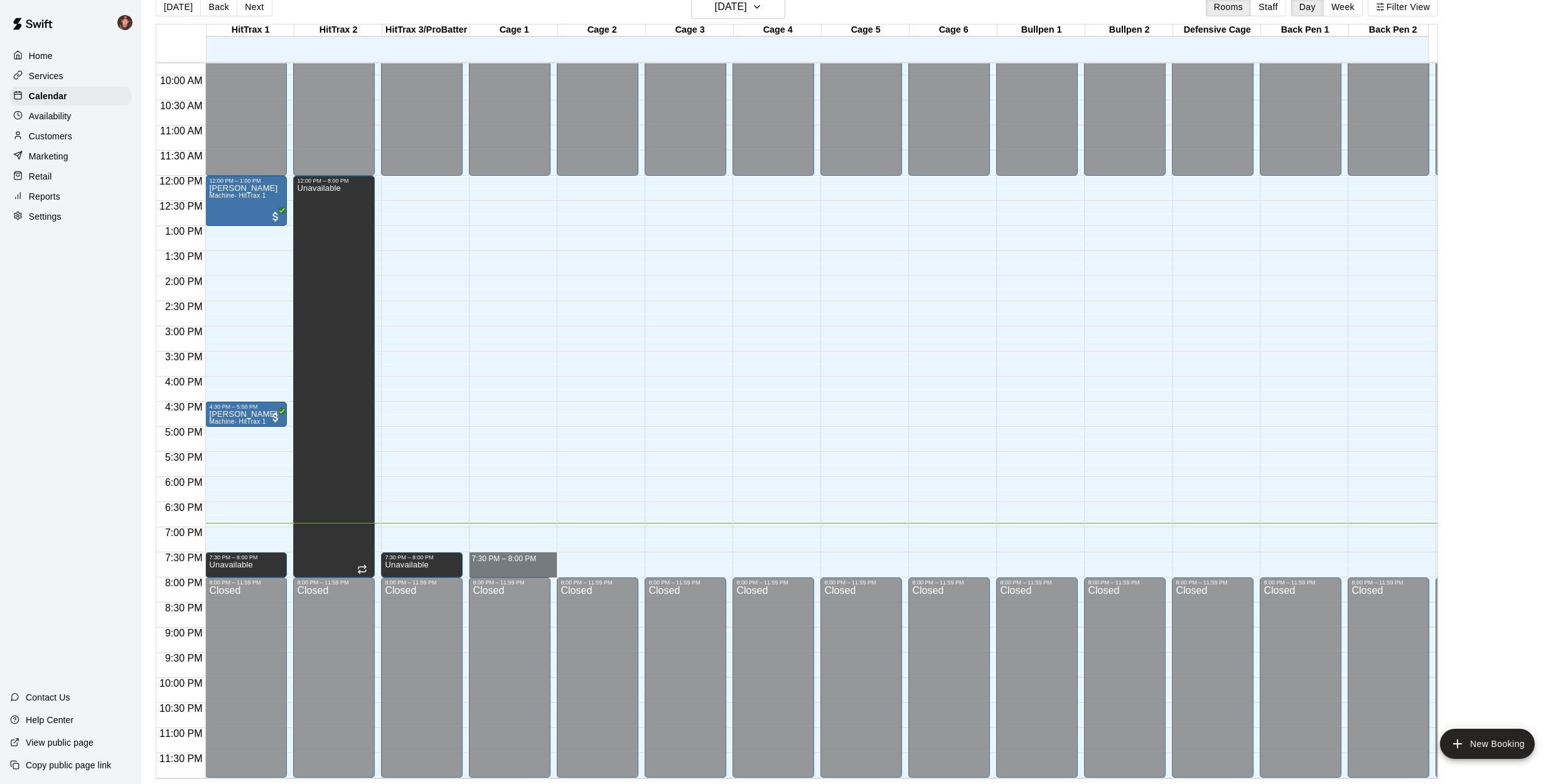
drag, startPoint x: 498, startPoint y: 545, endPoint x: 495, endPoint y: 562, distance: 17.3
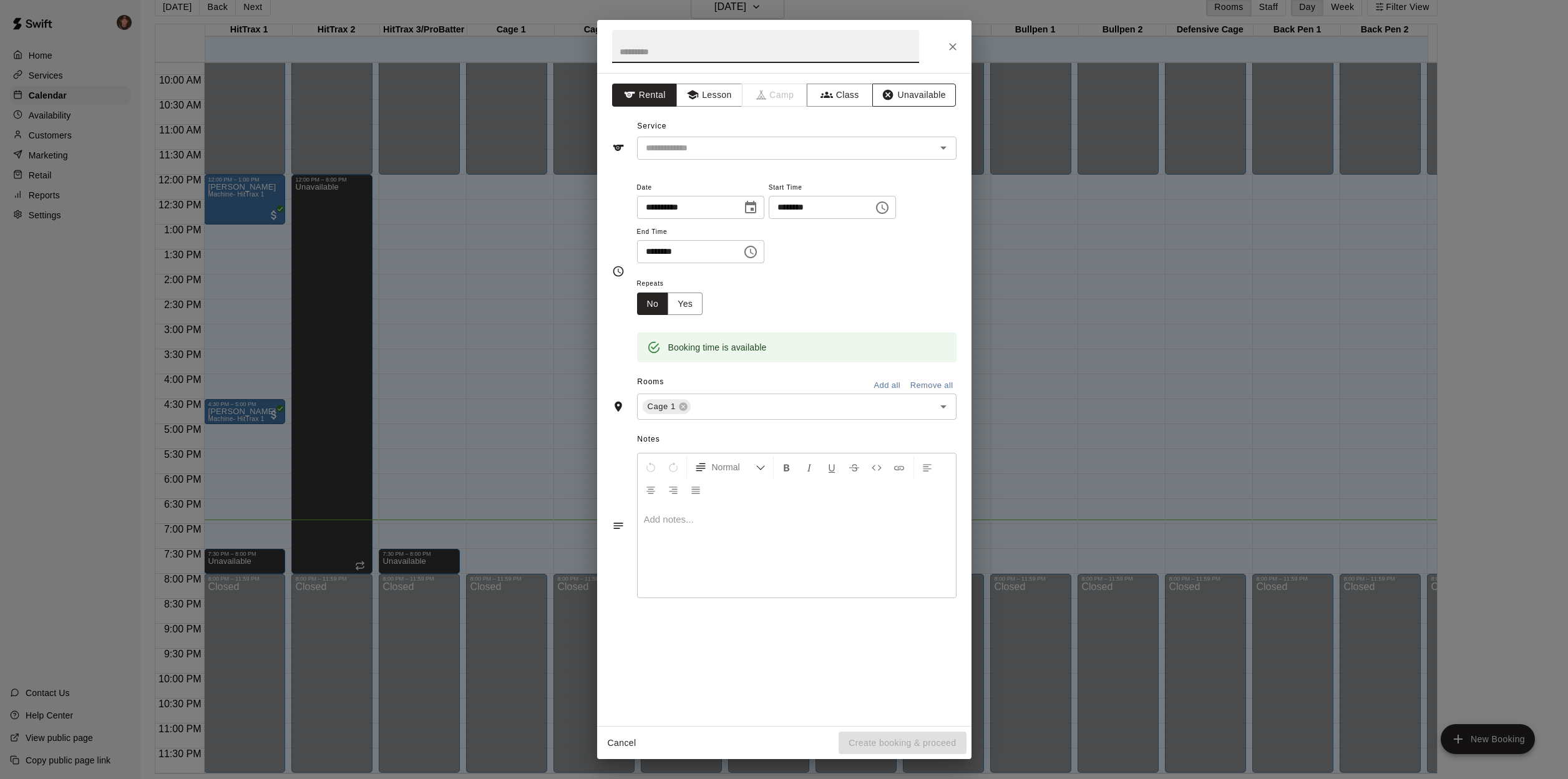
click at [918, 97] on button "Unavailable" at bounding box center [914, 95] width 84 height 23
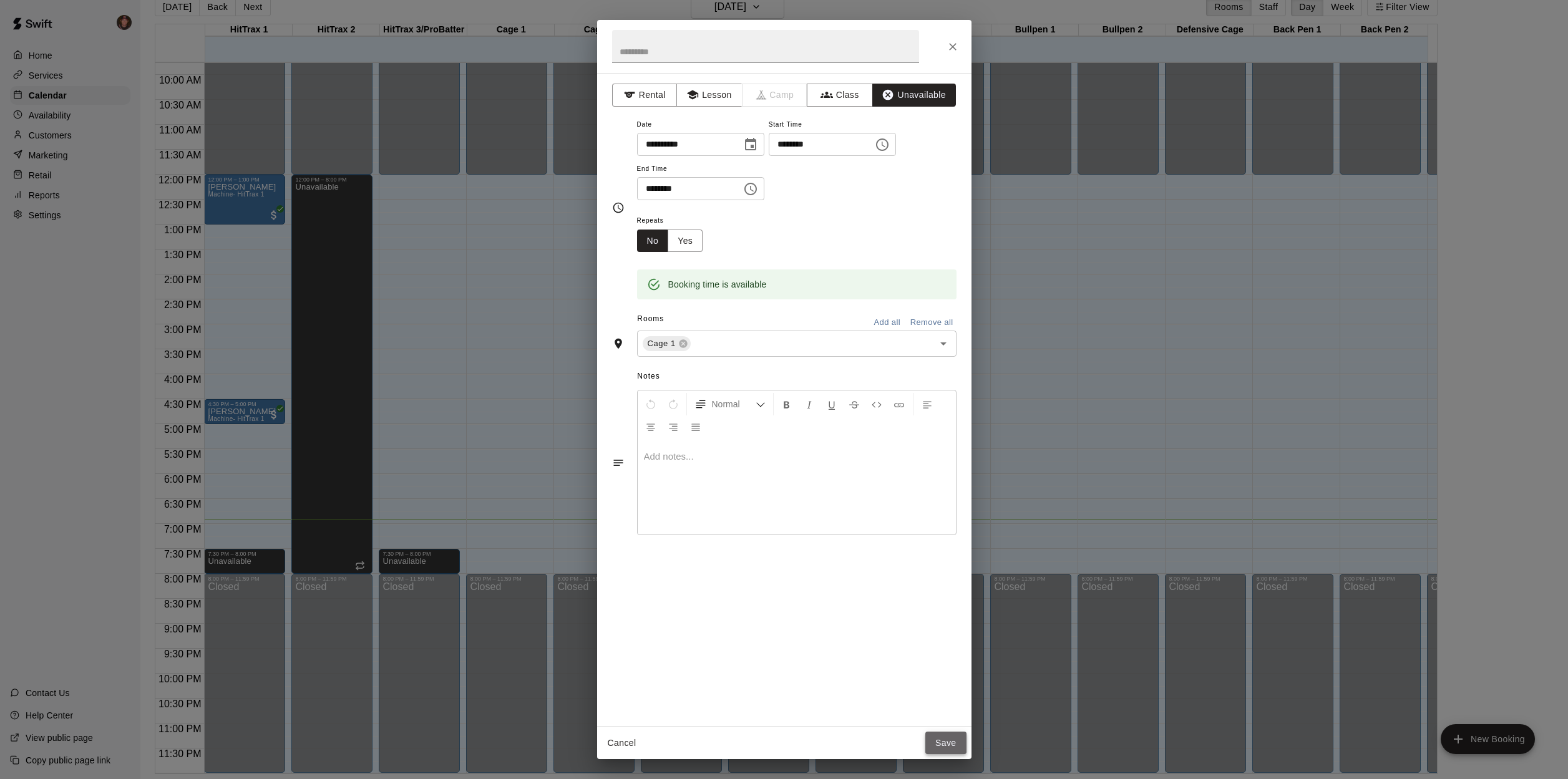
click at [964, 741] on button "Save" at bounding box center [946, 743] width 42 height 23
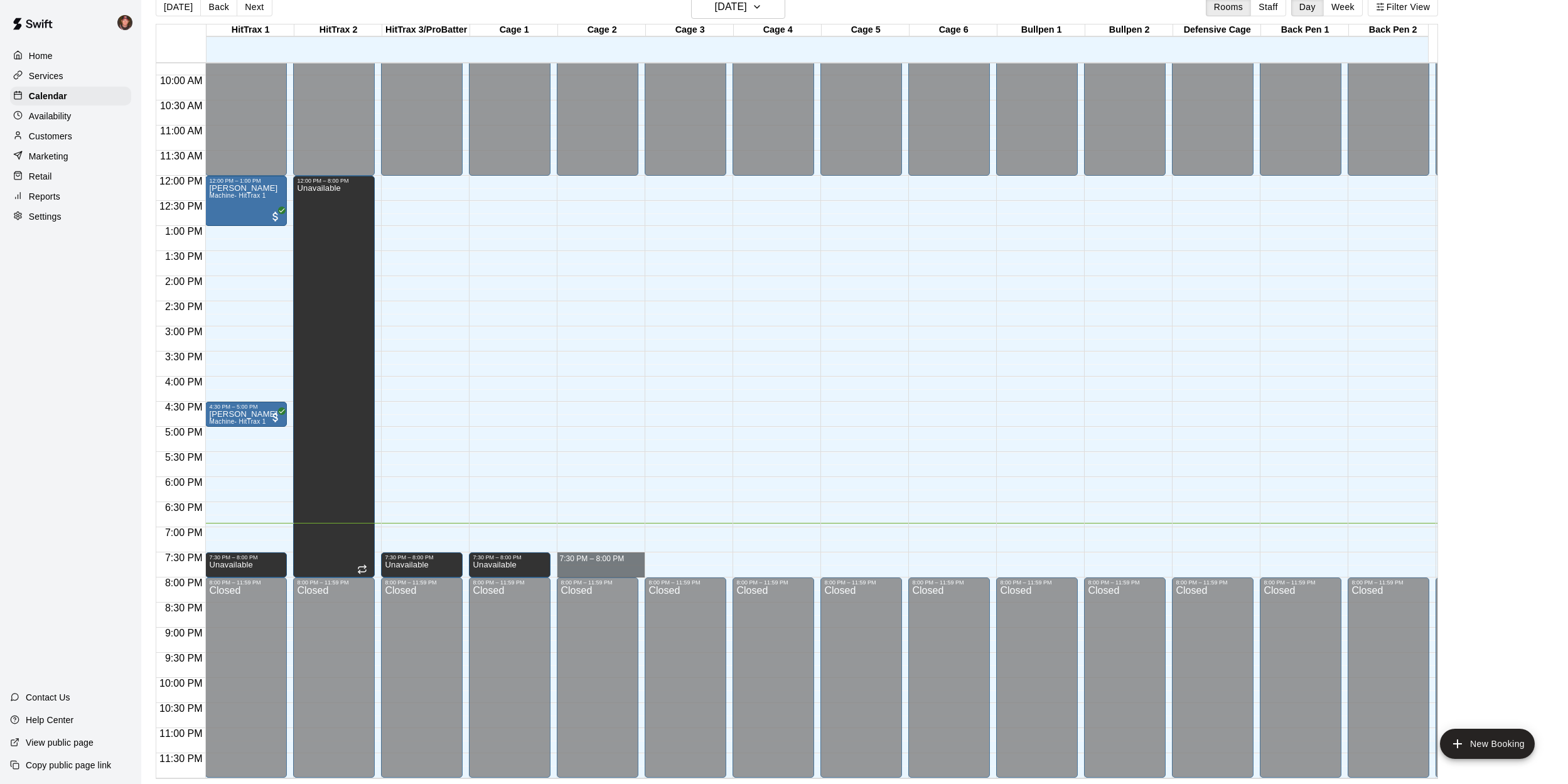
drag, startPoint x: 618, startPoint y: 544, endPoint x: 616, endPoint y: 559, distance: 15.1
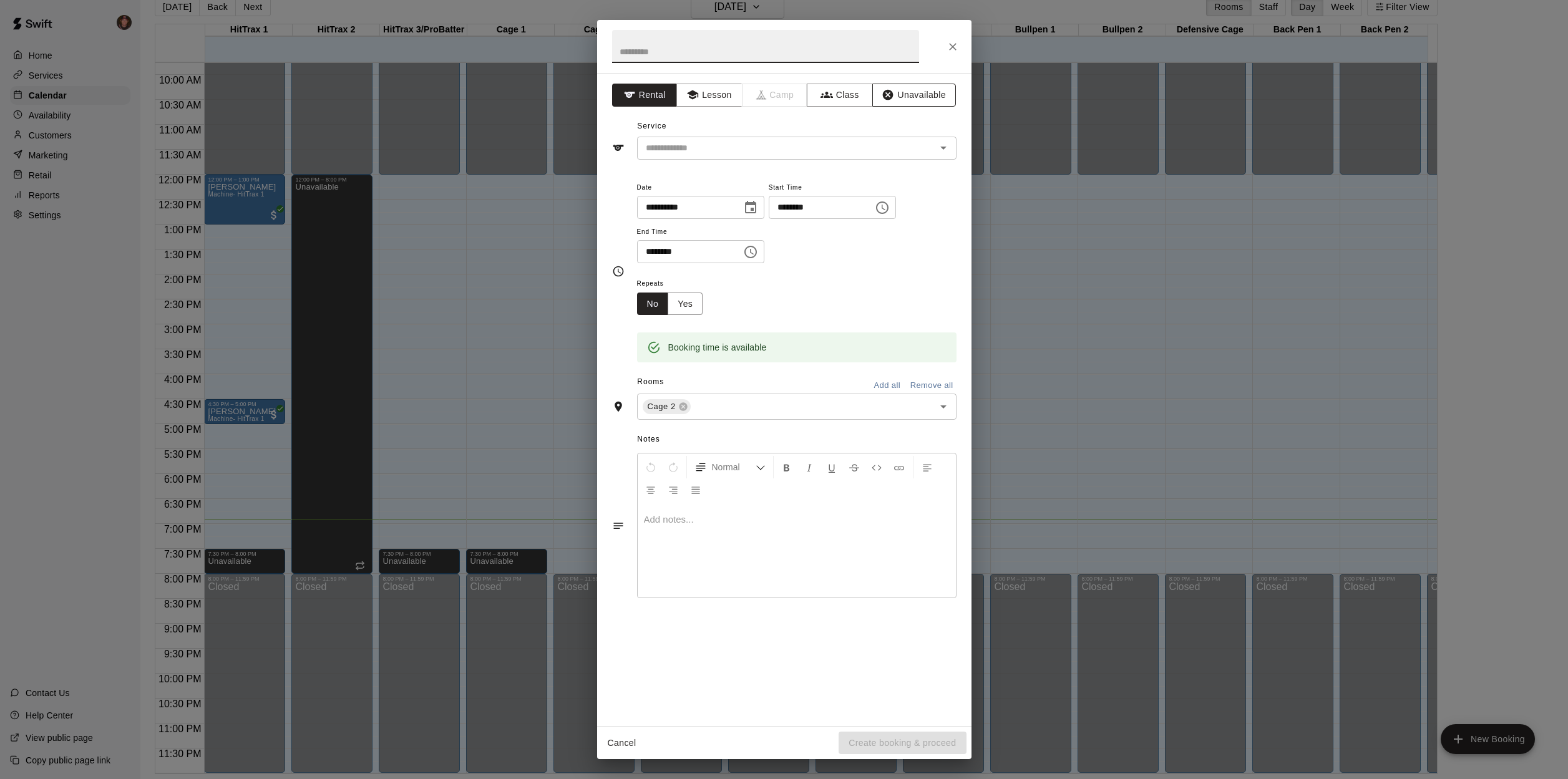
click at [921, 100] on button "Unavailable" at bounding box center [914, 95] width 84 height 23
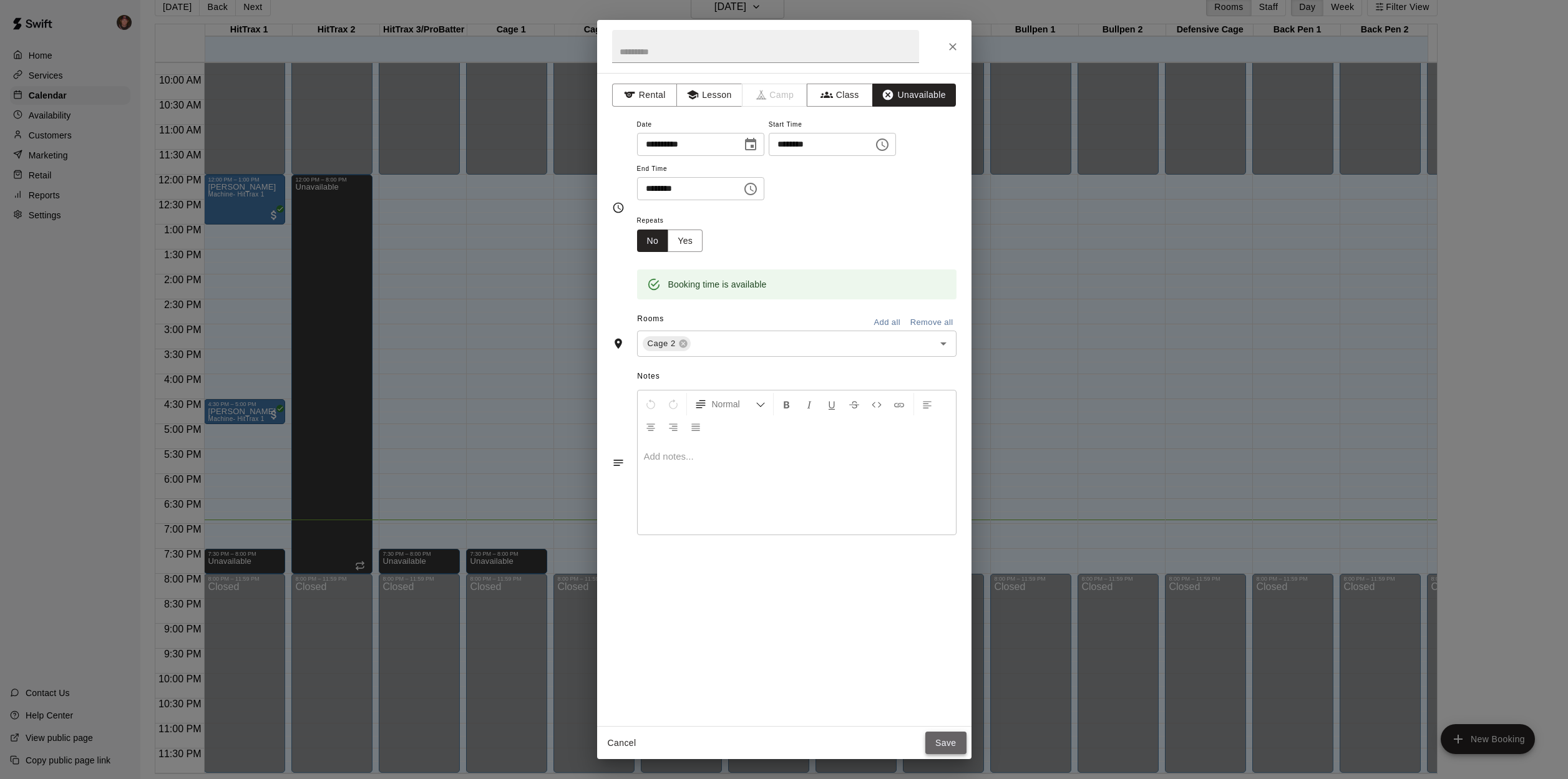
click at [947, 745] on button "Save" at bounding box center [946, 743] width 42 height 23
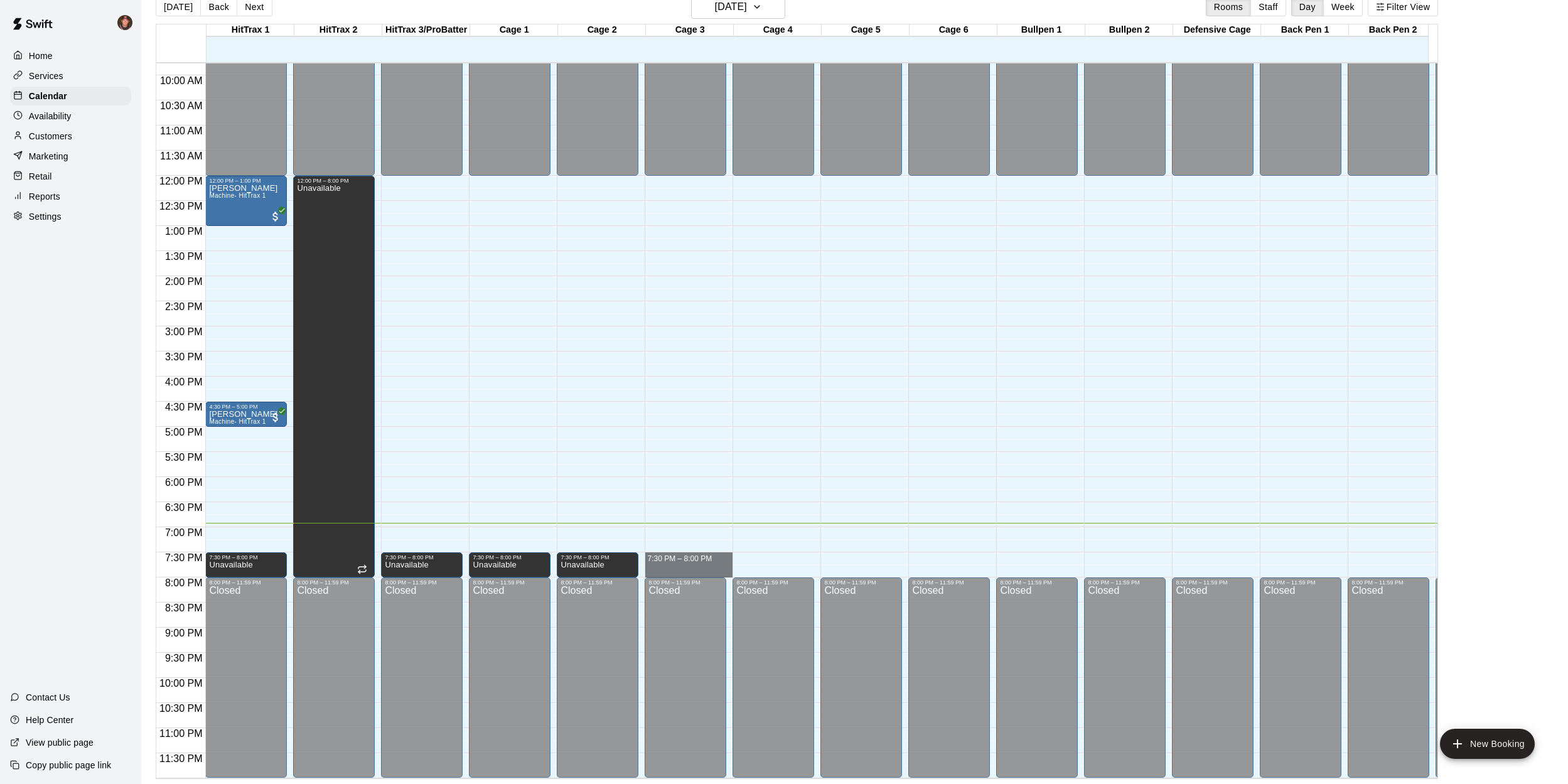
drag, startPoint x: 717, startPoint y: 545, endPoint x: 714, endPoint y: 560, distance: 15.3
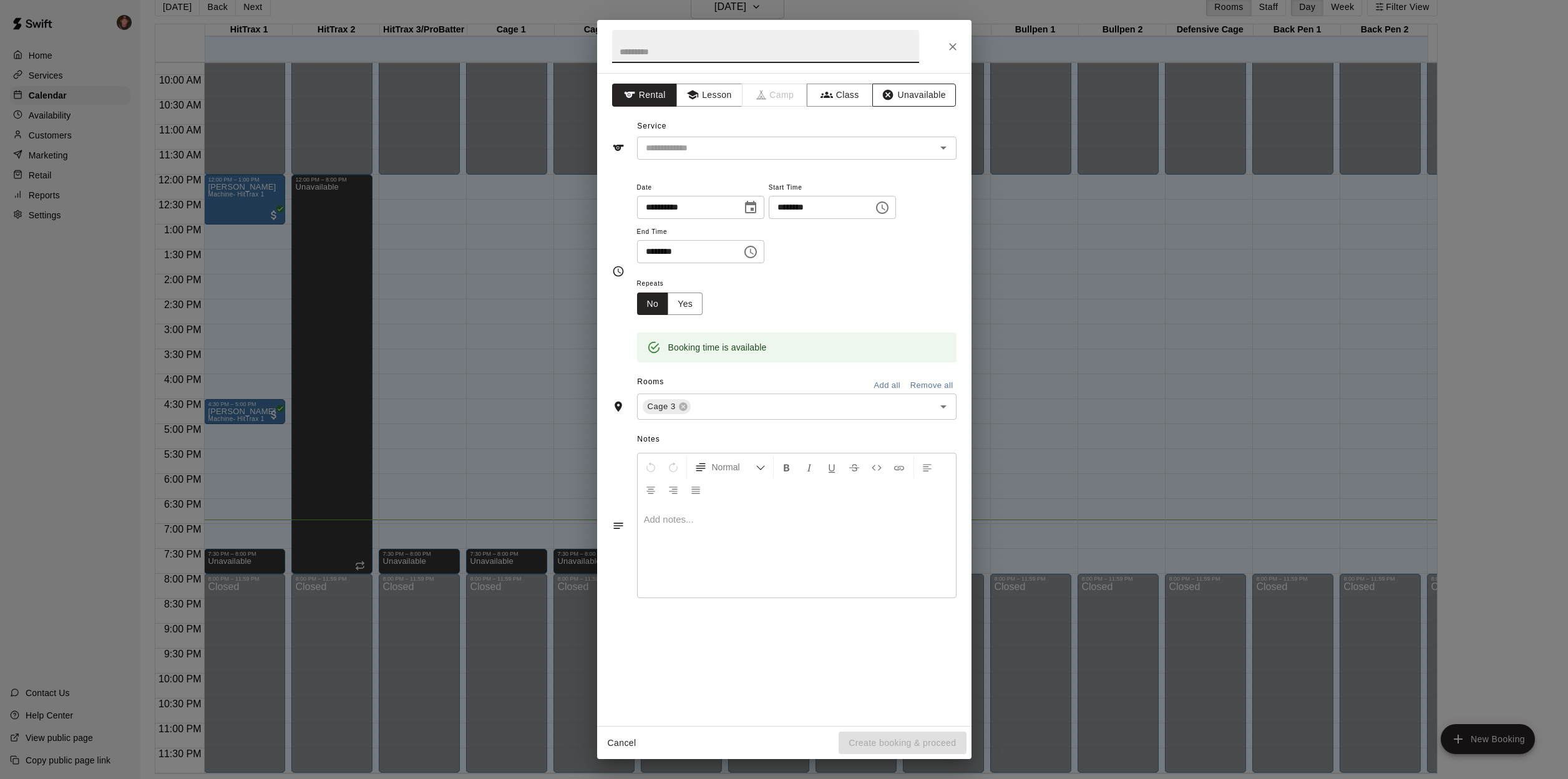
click at [918, 95] on button "Unavailable" at bounding box center [914, 95] width 84 height 23
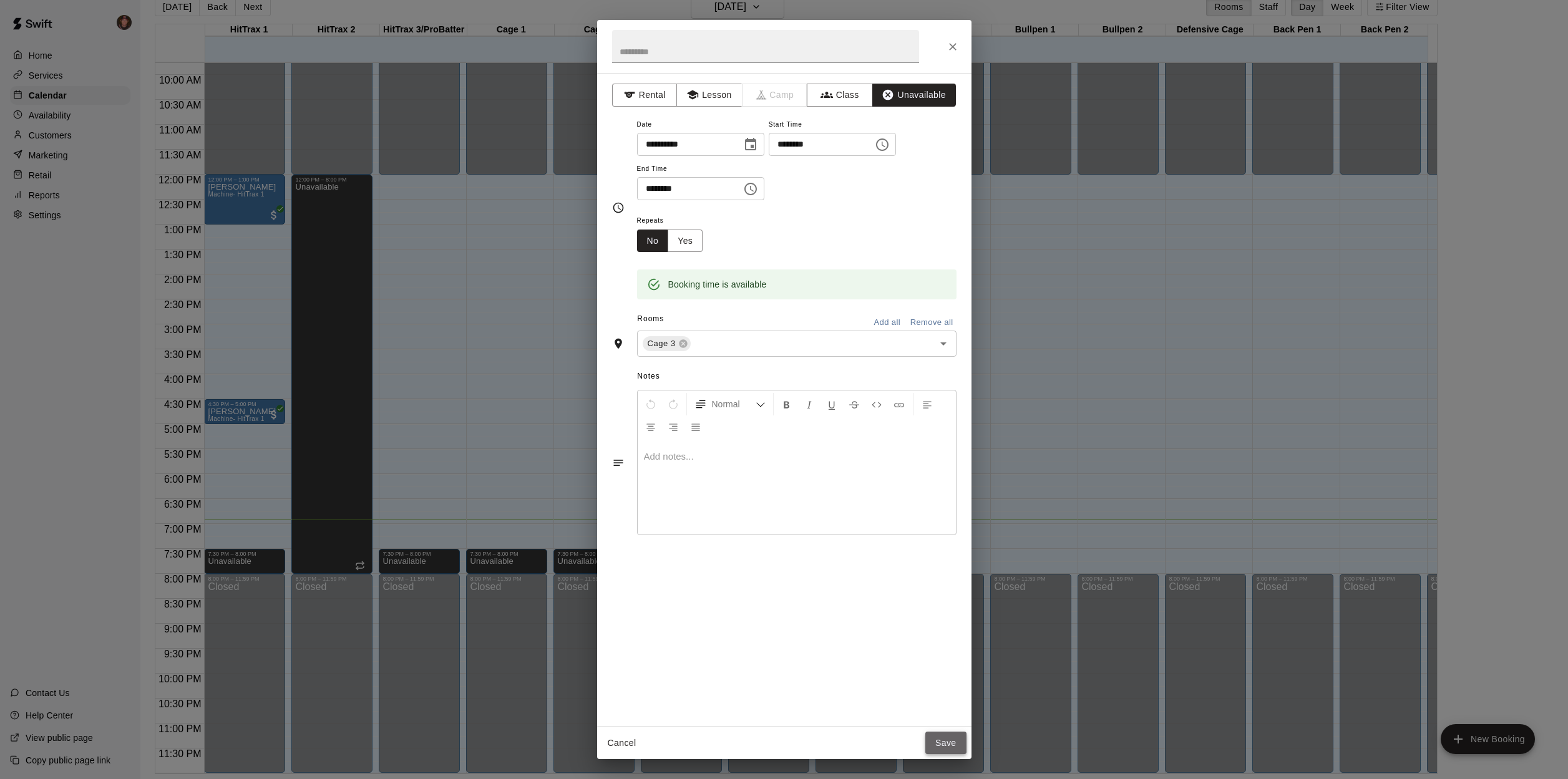
click at [951, 748] on button "Save" at bounding box center [946, 743] width 42 height 23
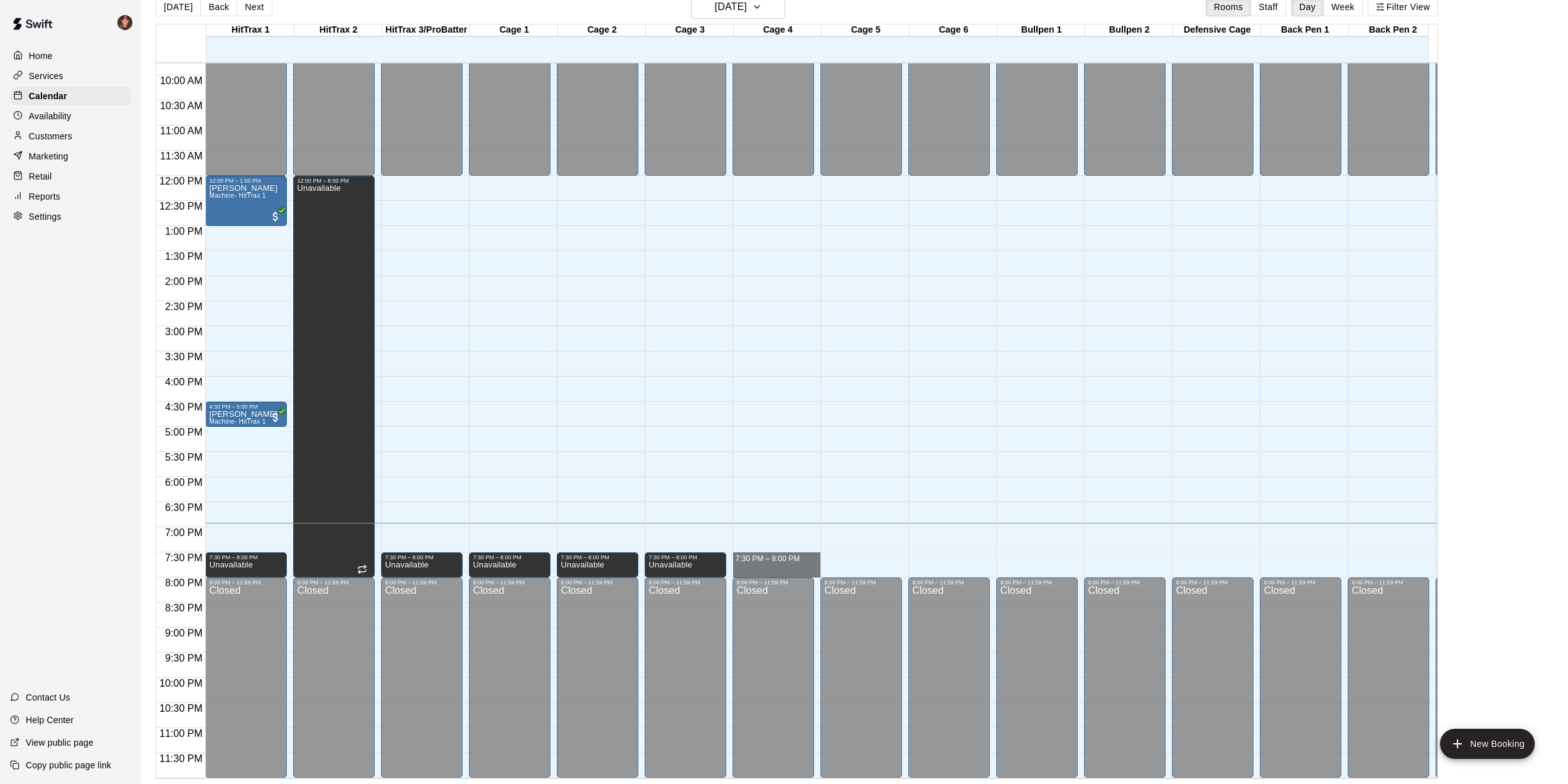
drag, startPoint x: 793, startPoint y: 545, endPoint x: 793, endPoint y: 561, distance: 16.0
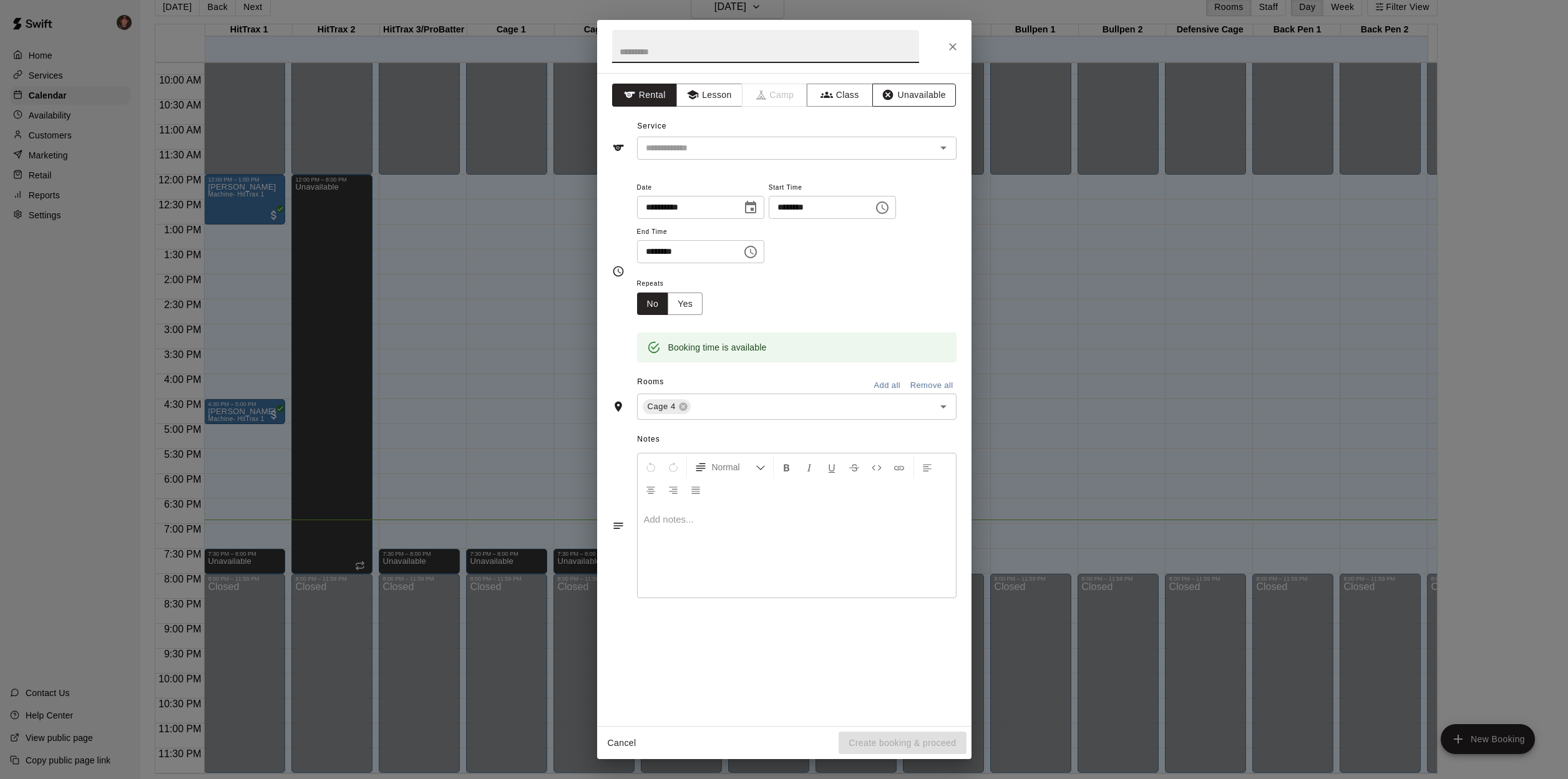
click at [914, 99] on button "Unavailable" at bounding box center [914, 95] width 84 height 23
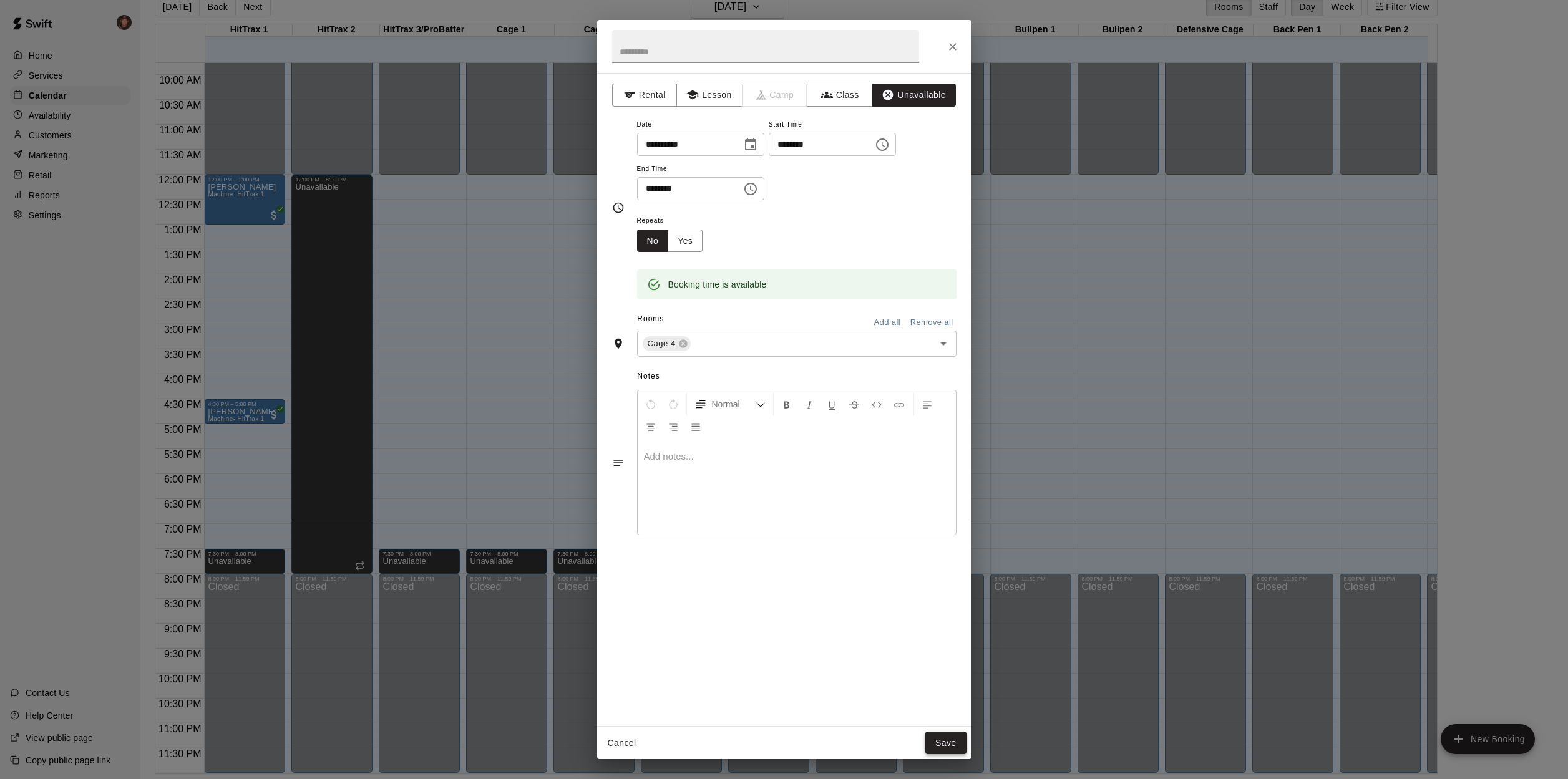
click at [948, 748] on button "Save" at bounding box center [946, 743] width 42 height 23
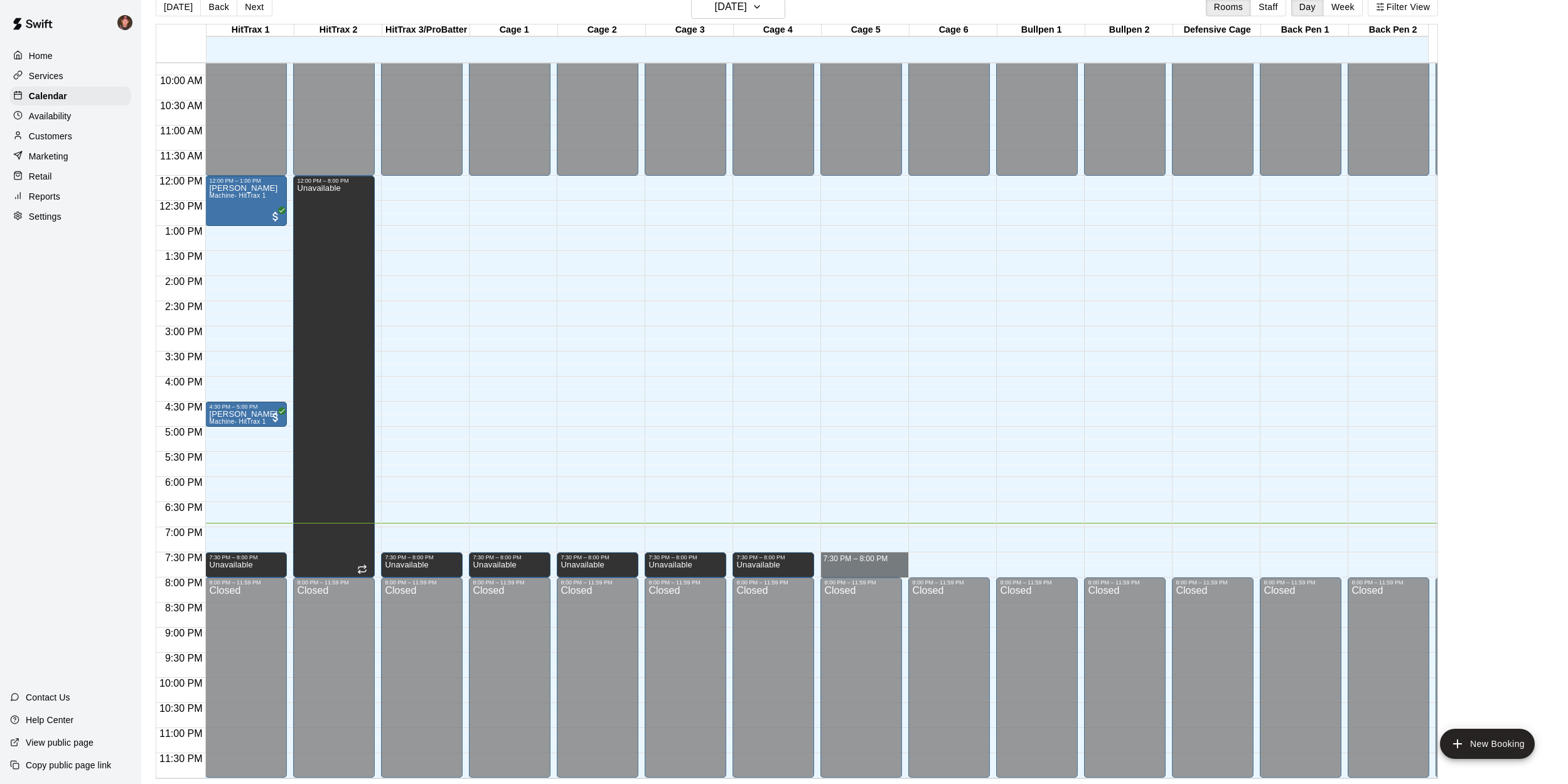
drag, startPoint x: 866, startPoint y: 545, endPoint x: 866, endPoint y: 558, distance: 13.0
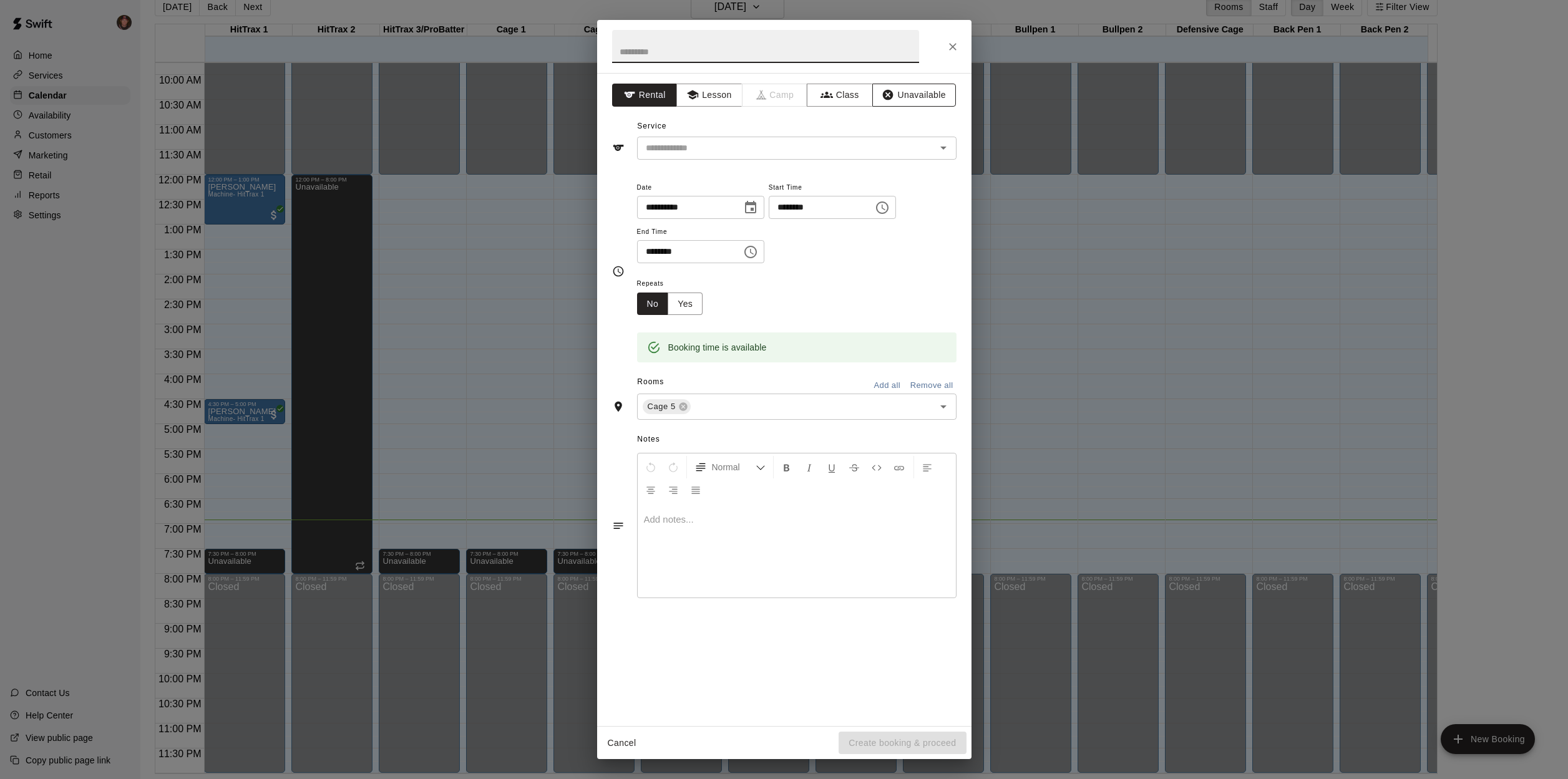
click at [934, 91] on button "Unavailable" at bounding box center [914, 95] width 84 height 23
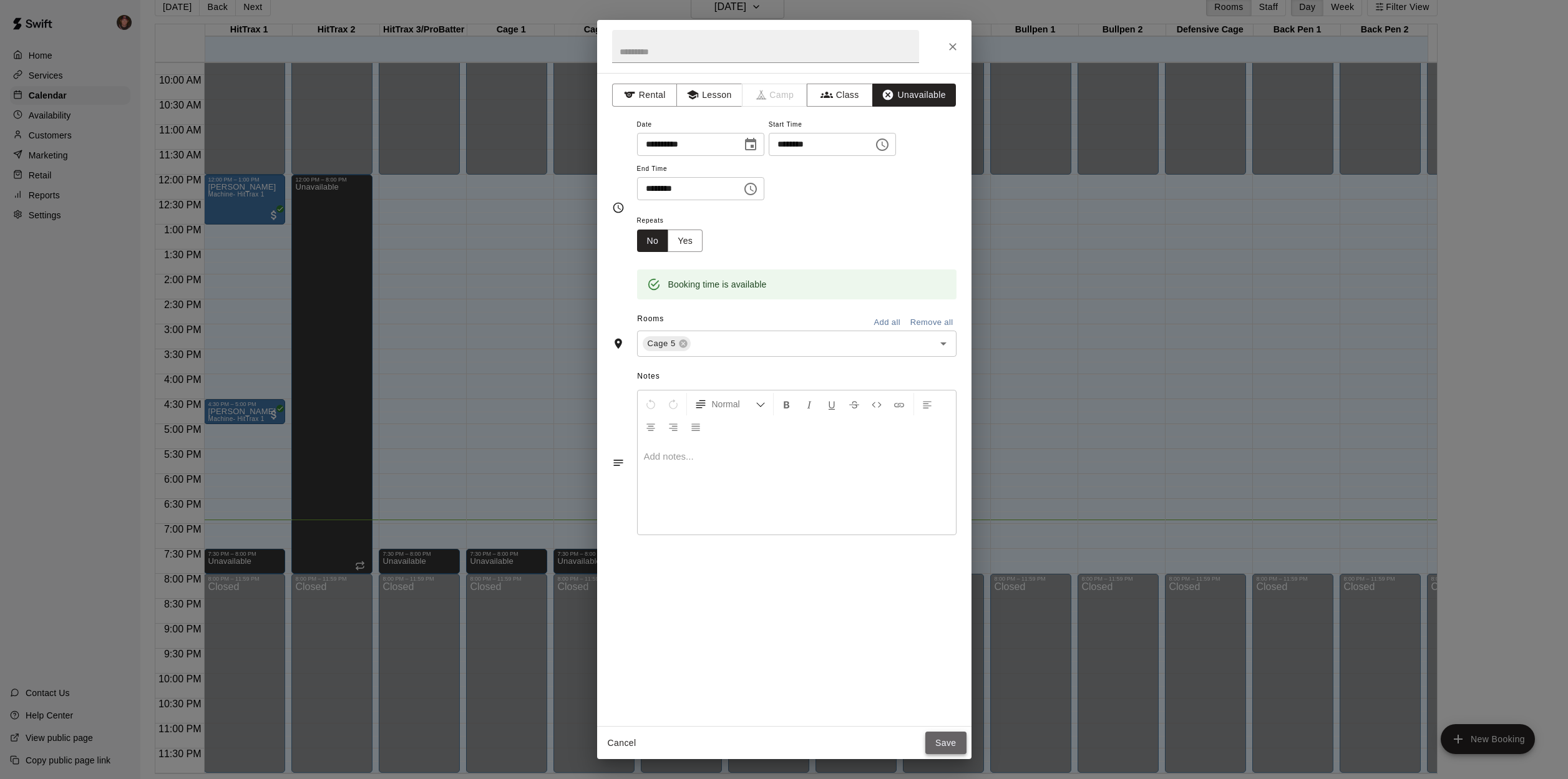
click at [947, 742] on button "Save" at bounding box center [946, 743] width 42 height 23
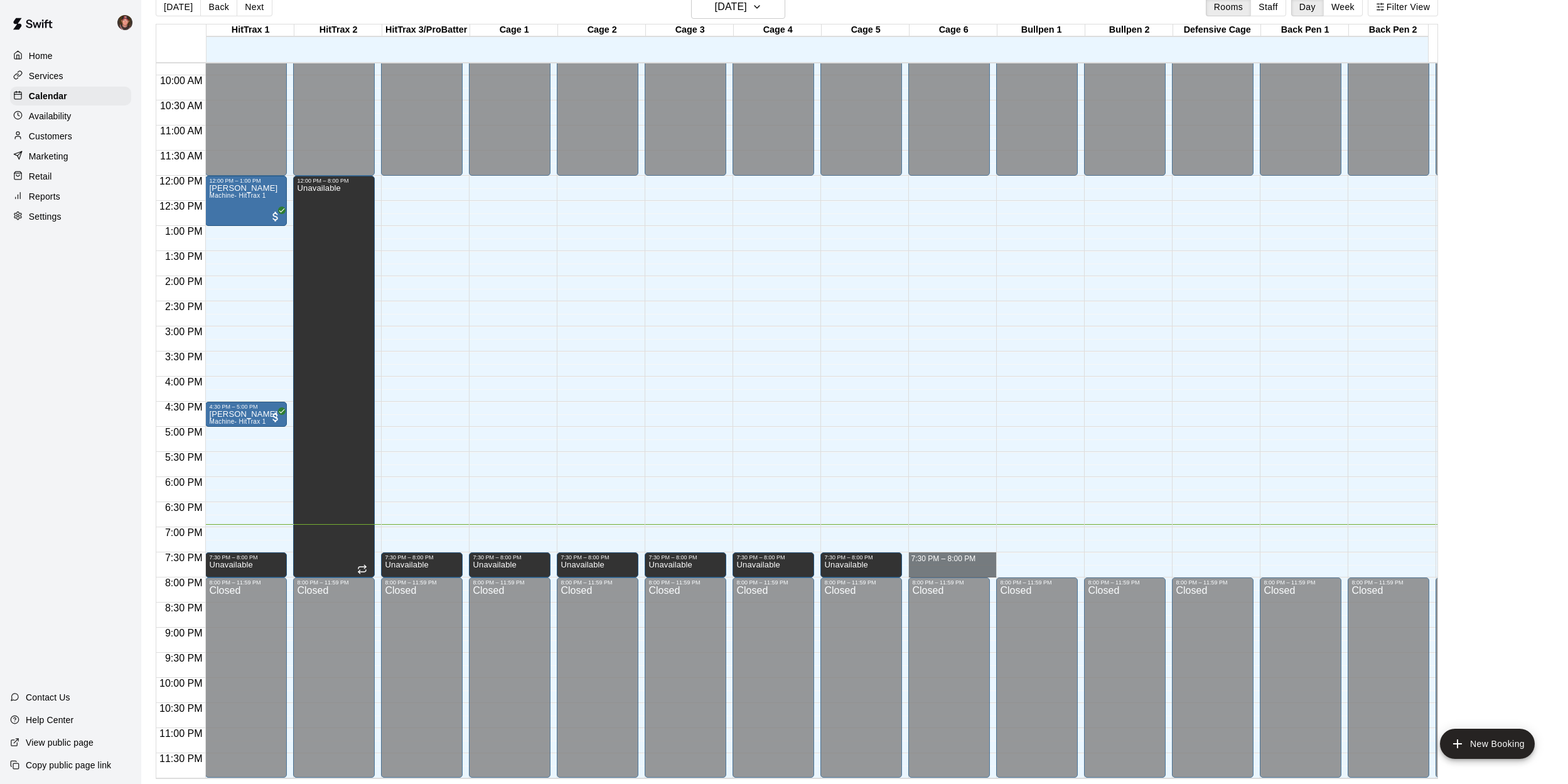
drag, startPoint x: 984, startPoint y: 544, endPoint x: 981, endPoint y: 558, distance: 14.3
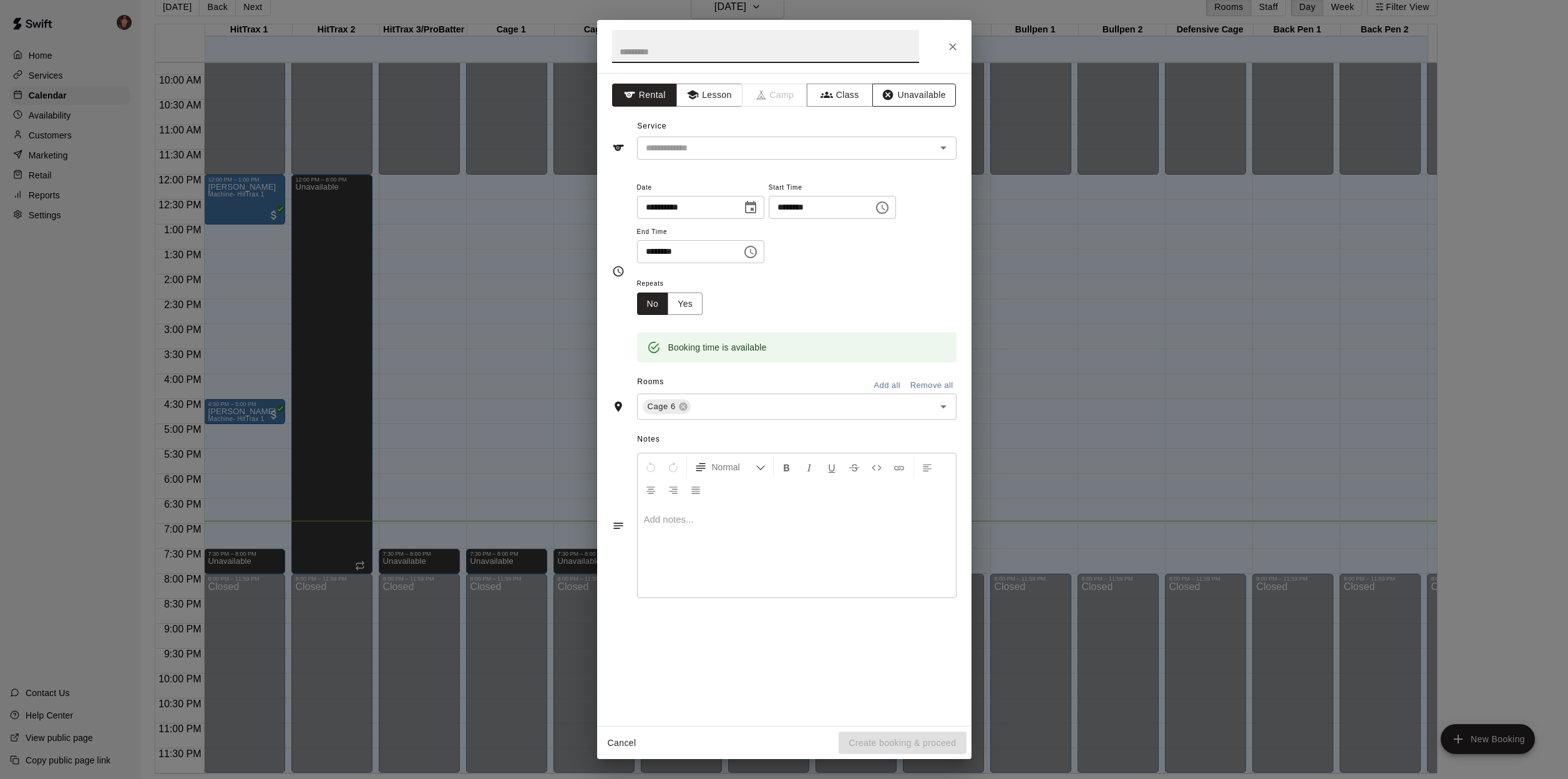
click at [907, 89] on button "Unavailable" at bounding box center [914, 95] width 84 height 23
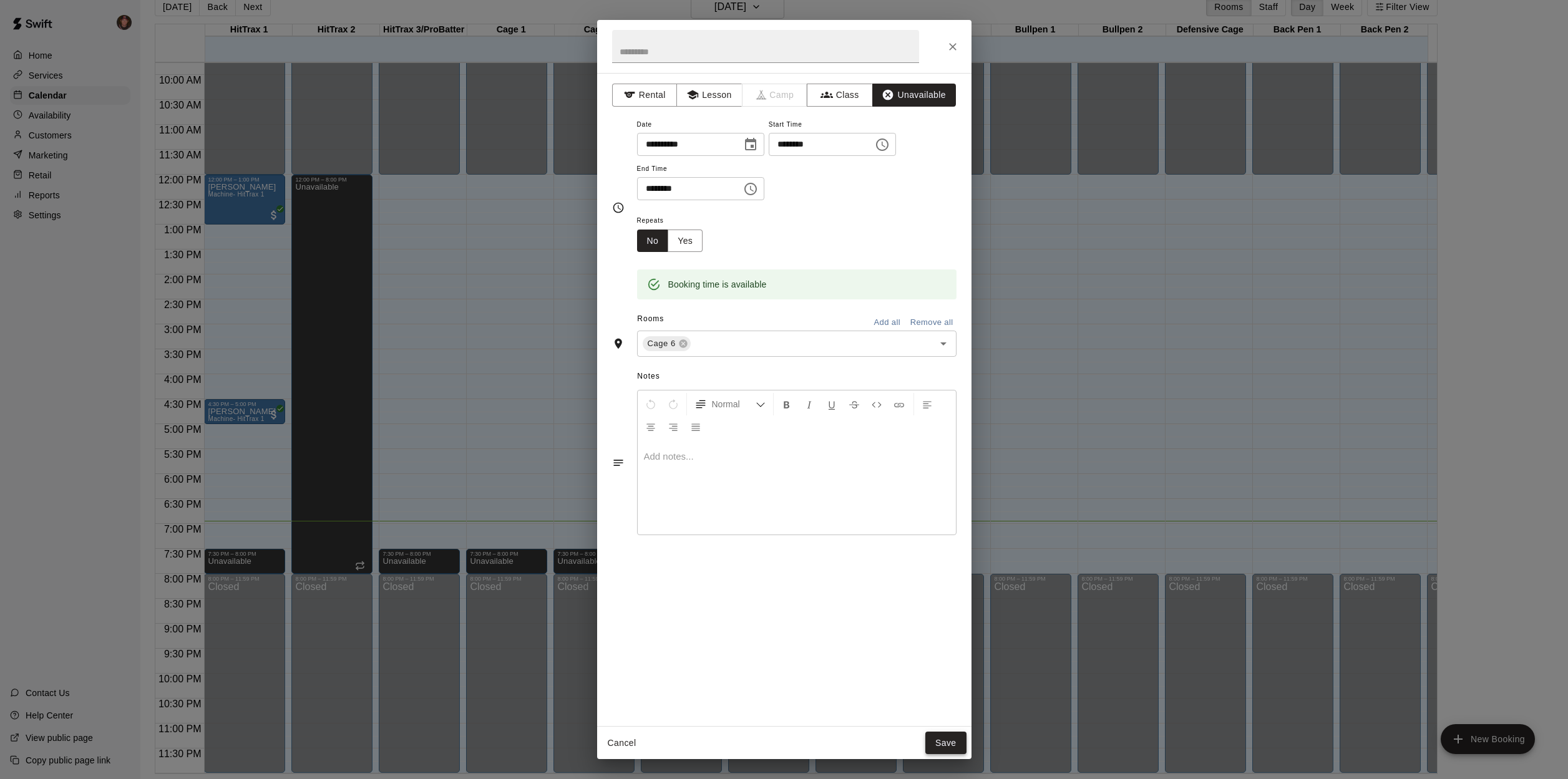
click at [946, 738] on button "Save" at bounding box center [946, 743] width 42 height 23
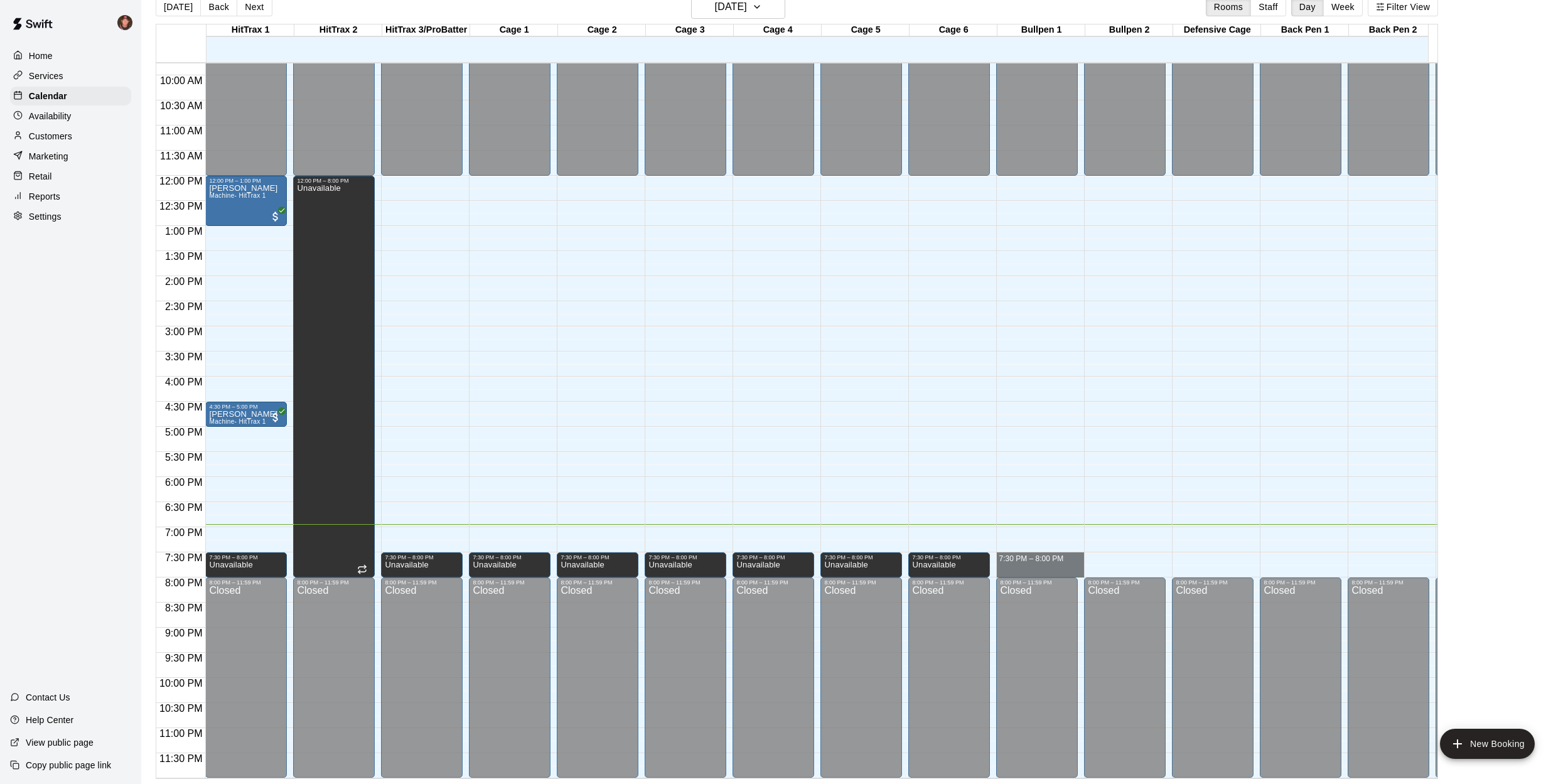
drag, startPoint x: 1051, startPoint y: 543, endPoint x: 1051, endPoint y: 562, distance: 19.0
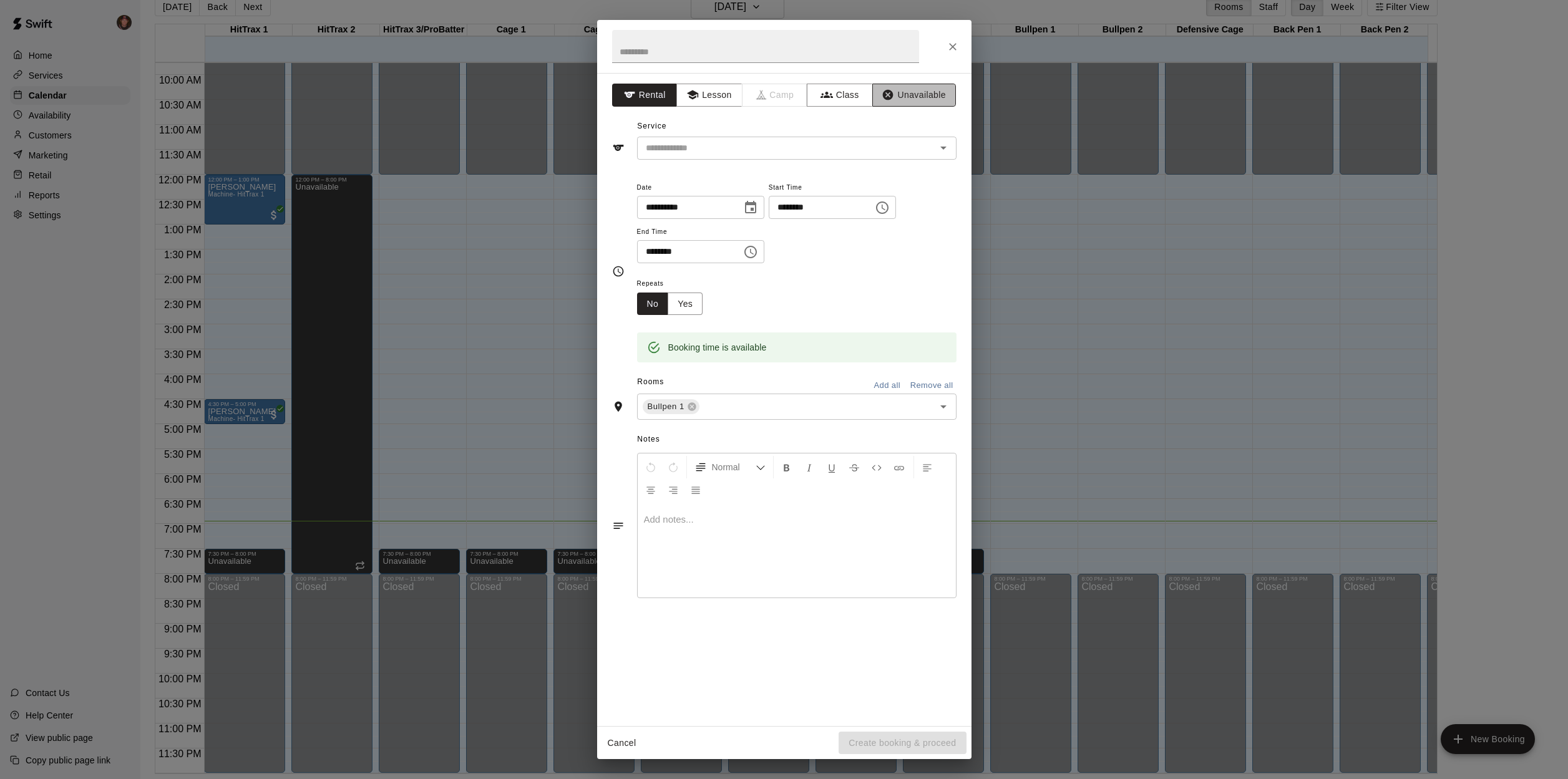
click at [907, 92] on button "Unavailable" at bounding box center [914, 95] width 84 height 23
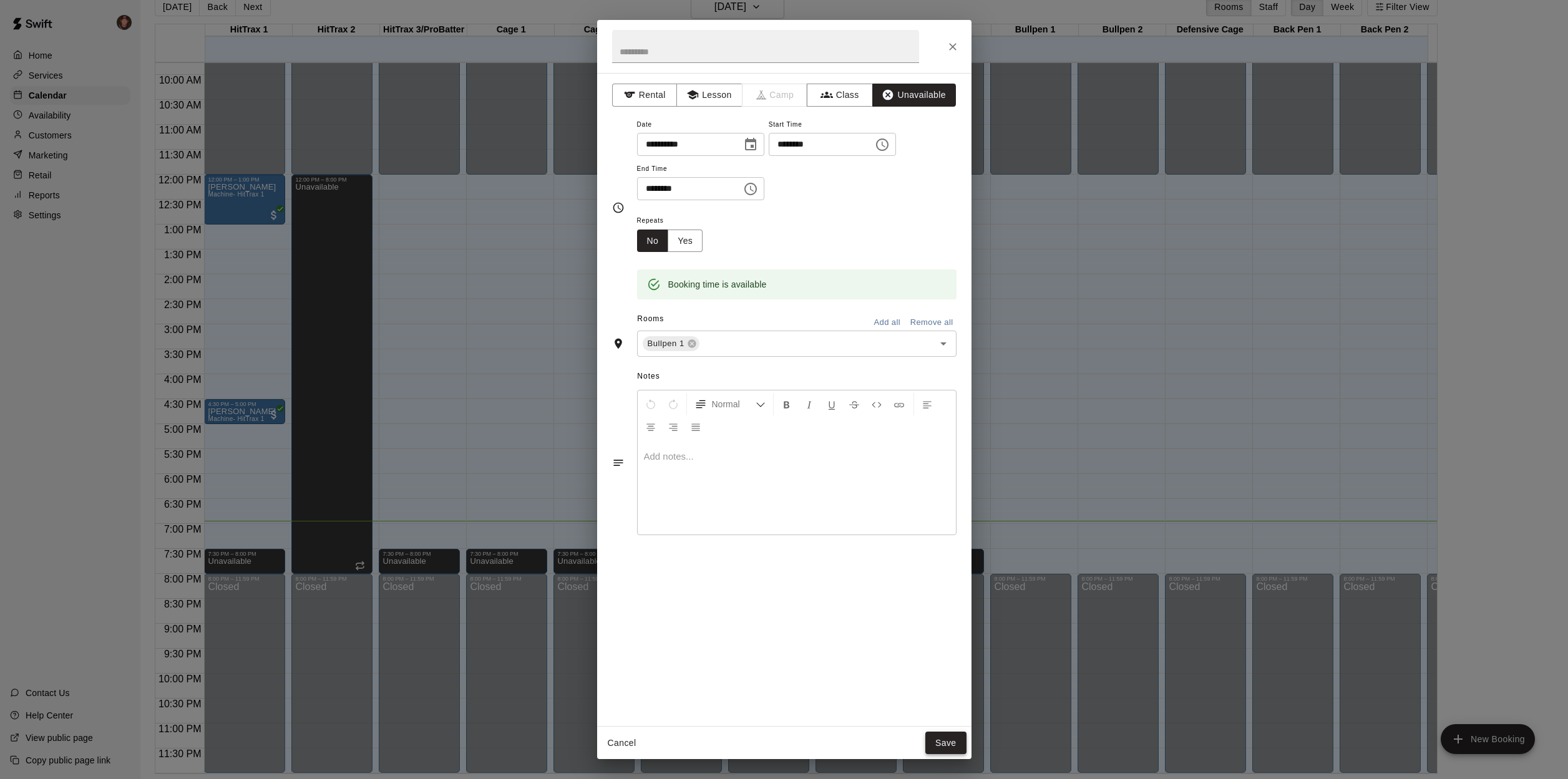
click at [947, 743] on button "Save" at bounding box center [946, 743] width 42 height 23
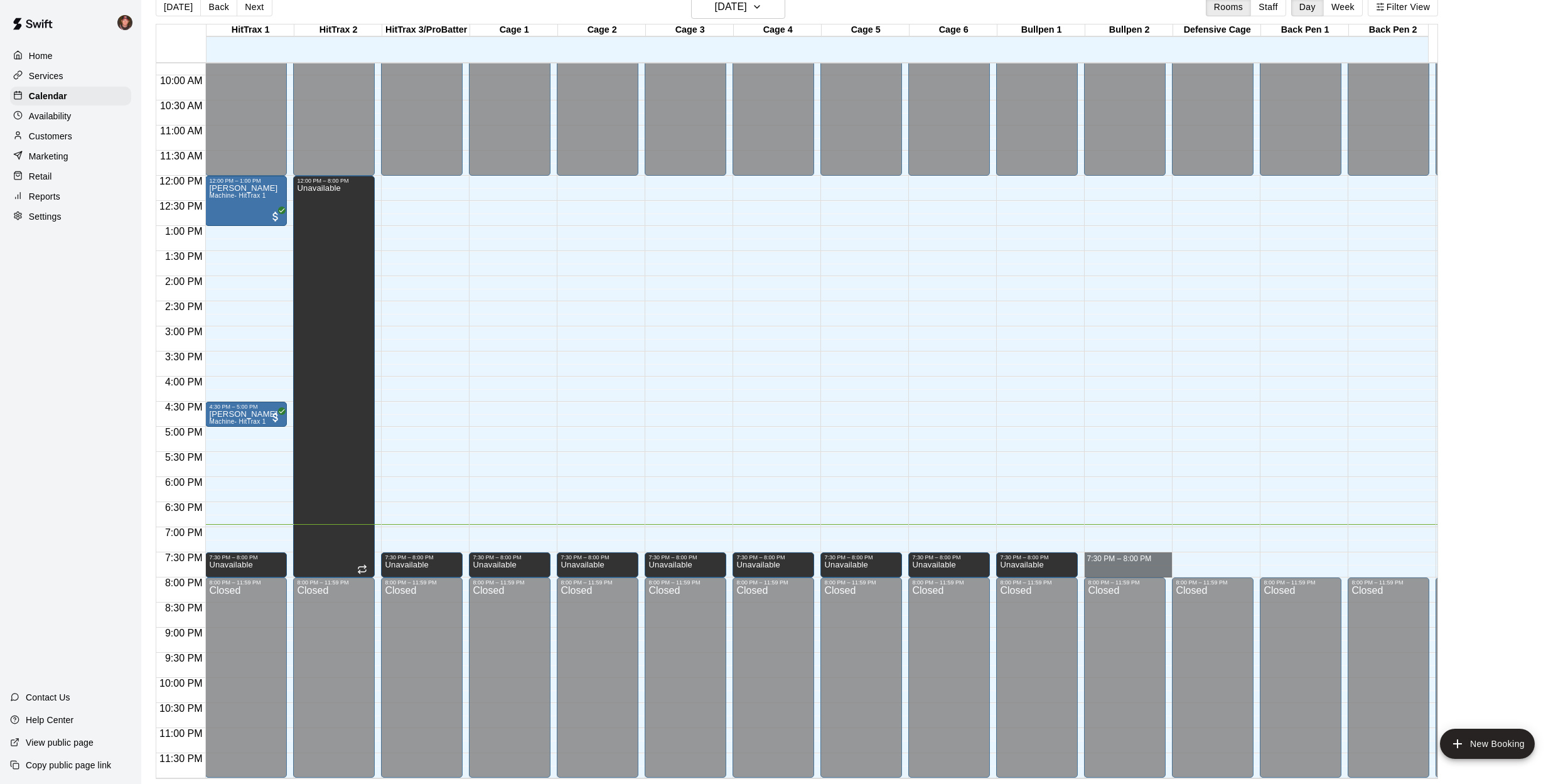
drag, startPoint x: 1132, startPoint y: 544, endPoint x: 1131, endPoint y: 557, distance: 13.0
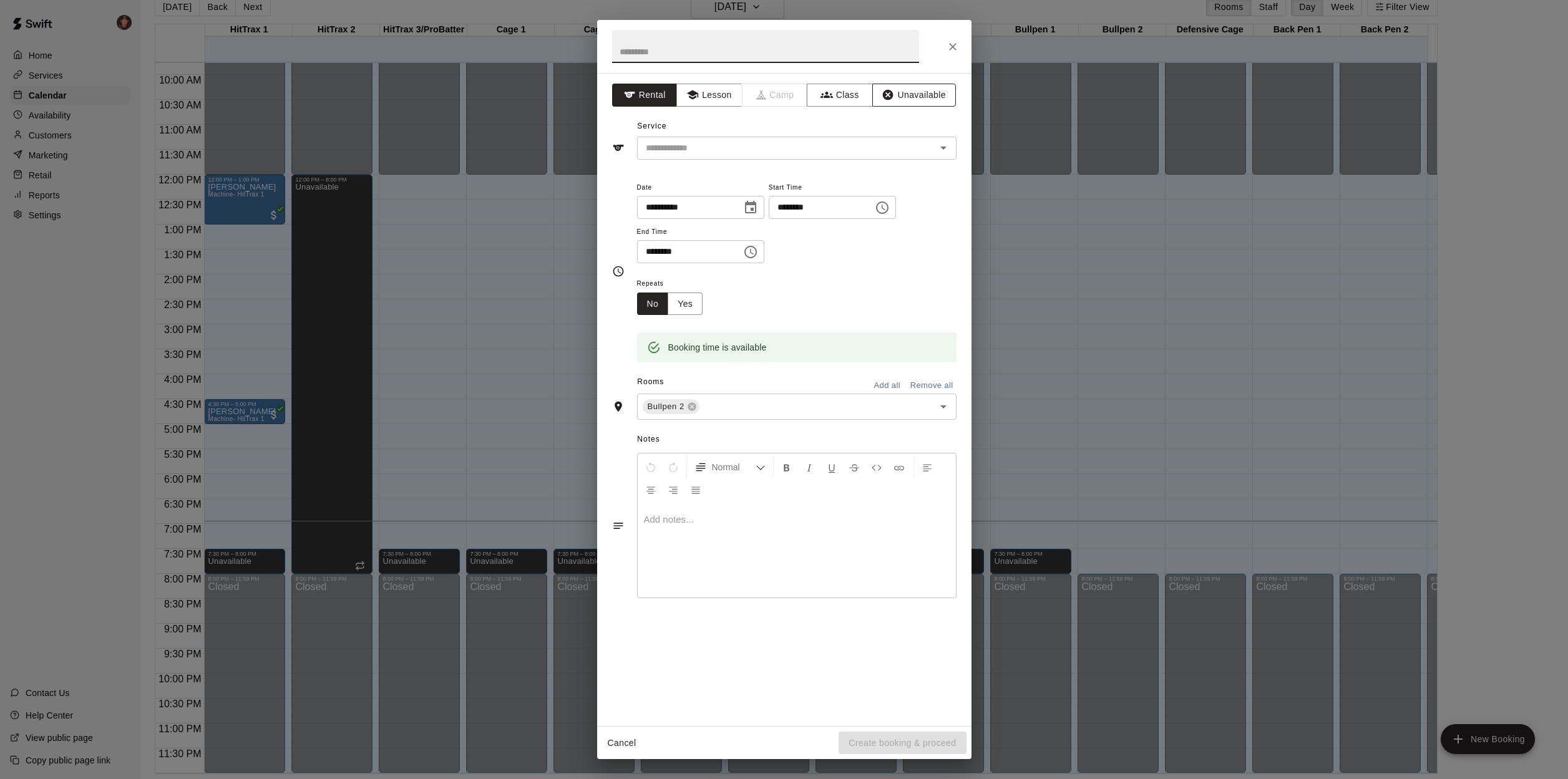
click at [914, 93] on button "Unavailable" at bounding box center [914, 95] width 84 height 23
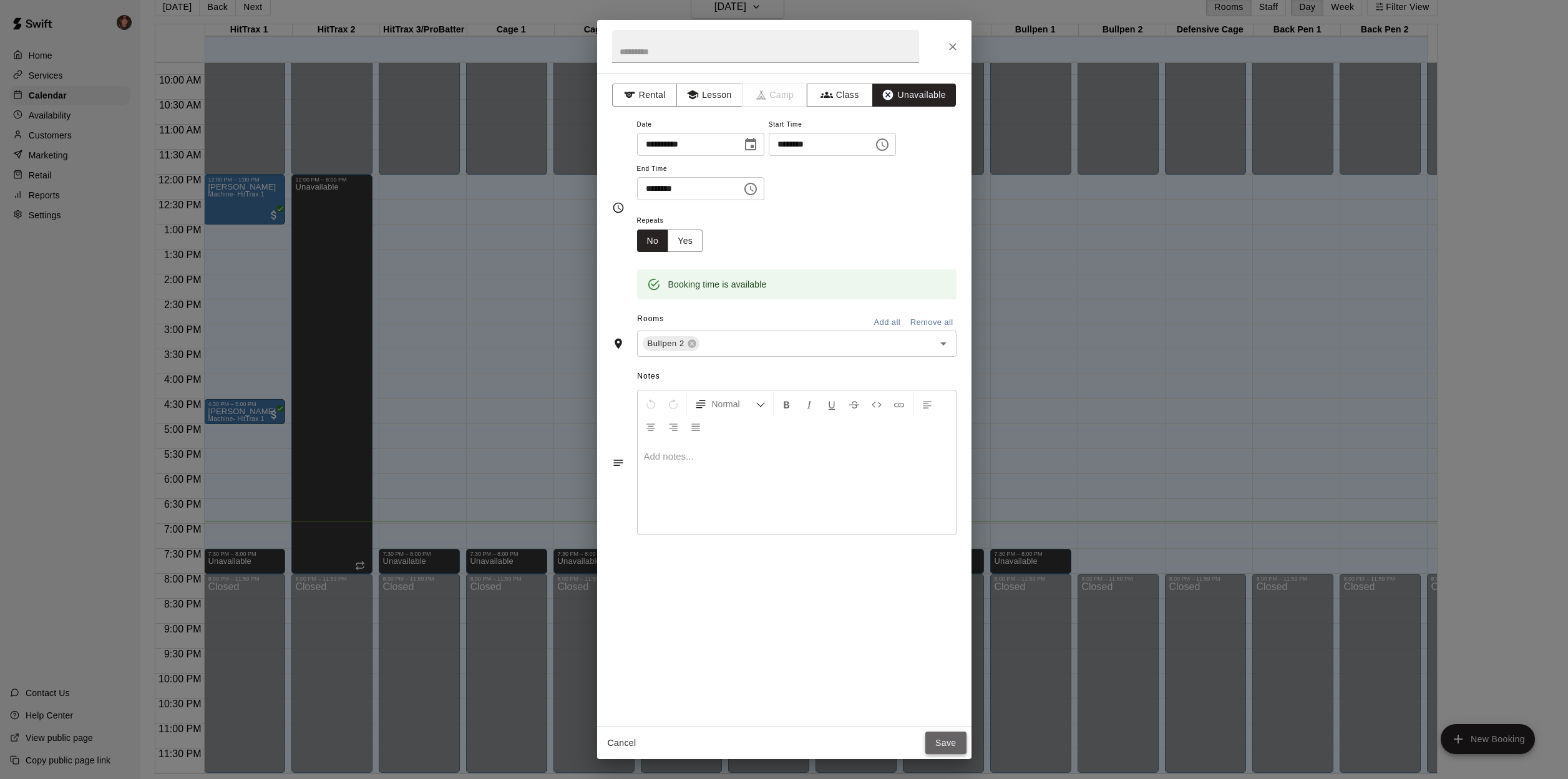
click at [955, 739] on button "Save" at bounding box center [946, 743] width 42 height 23
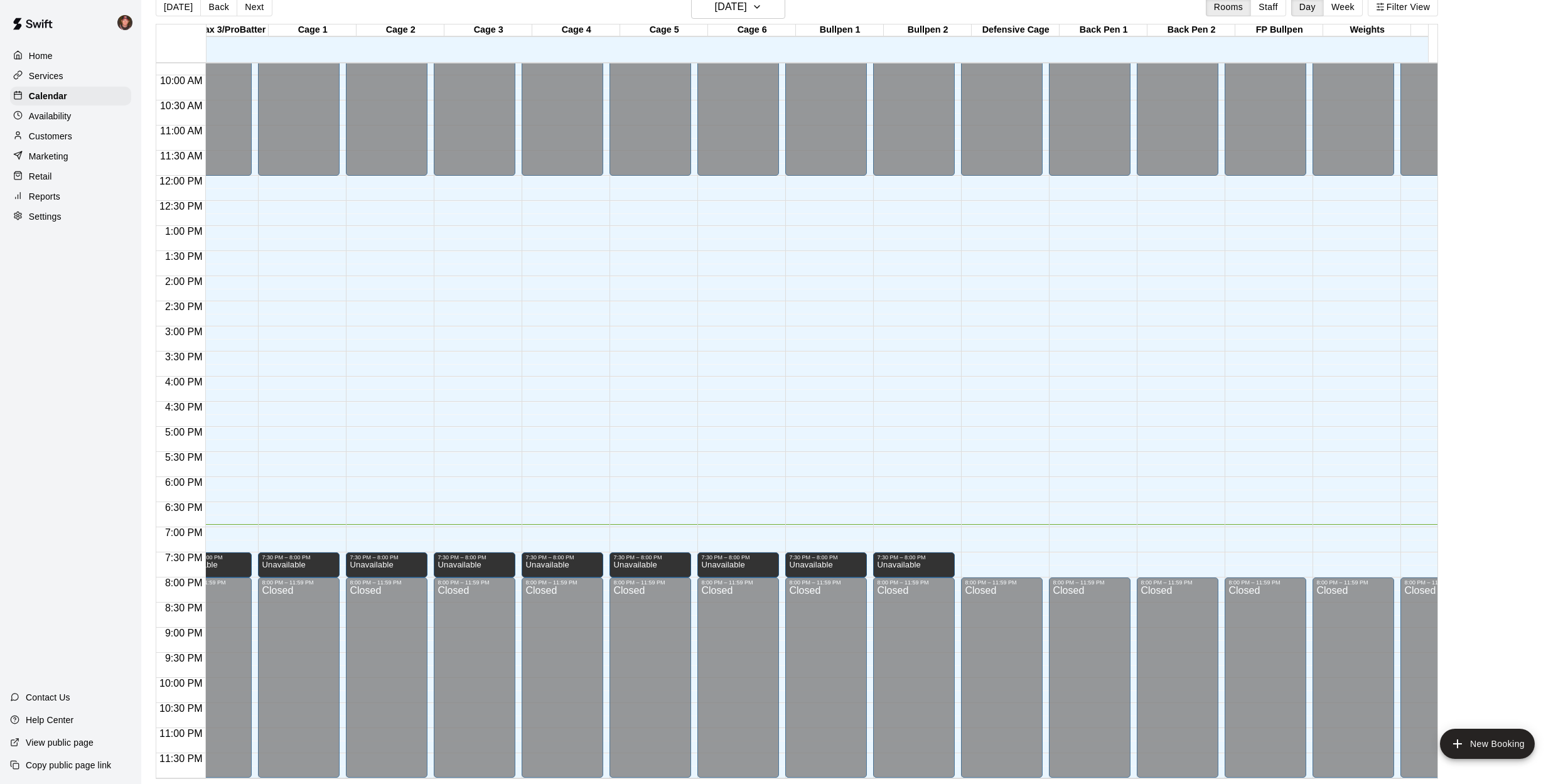
scroll to position [500, 264]
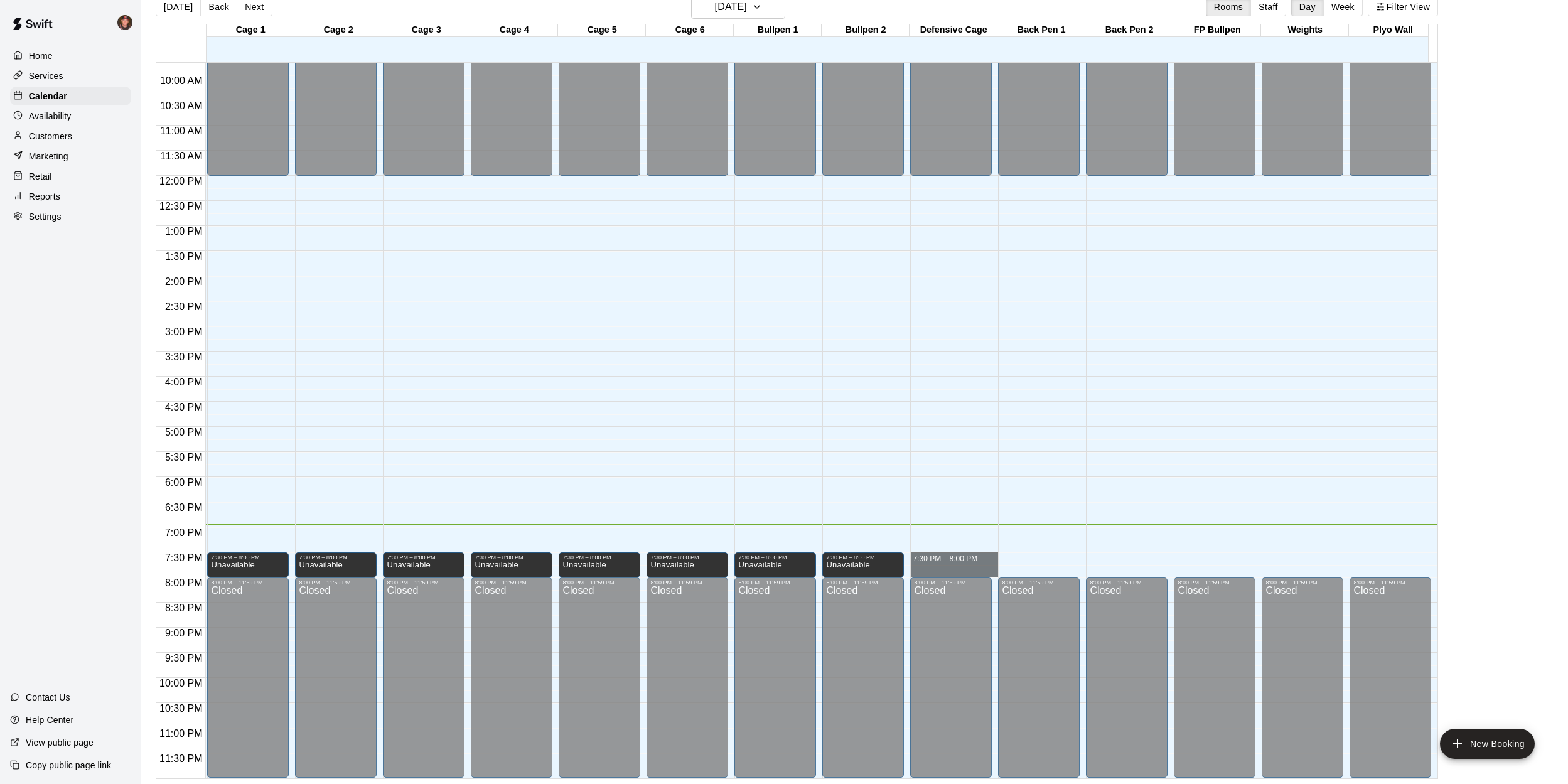
drag, startPoint x: 985, startPoint y: 543, endPoint x: 984, endPoint y: 558, distance: 15.0
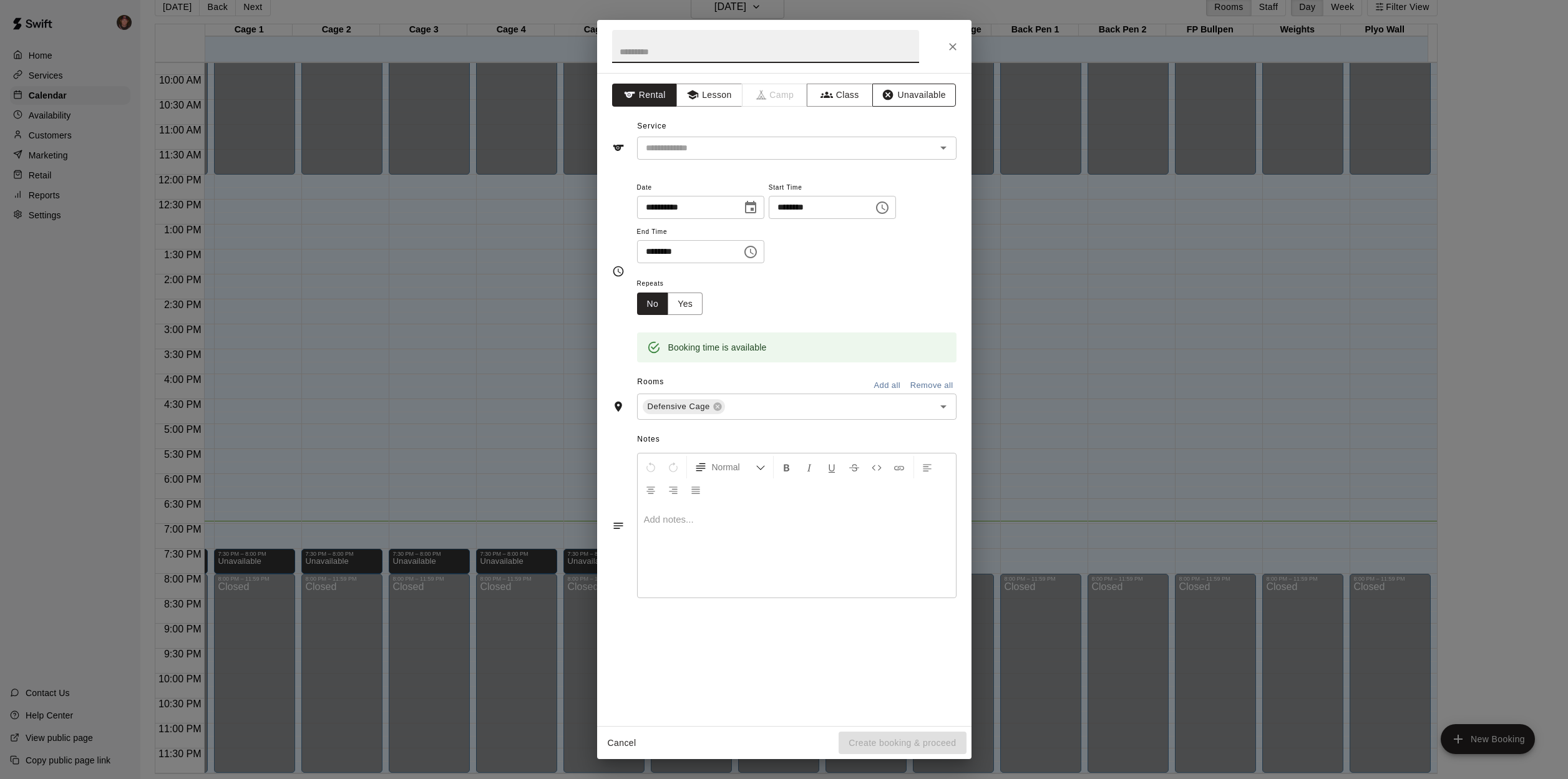
click at [922, 94] on button "Unavailable" at bounding box center [914, 95] width 84 height 23
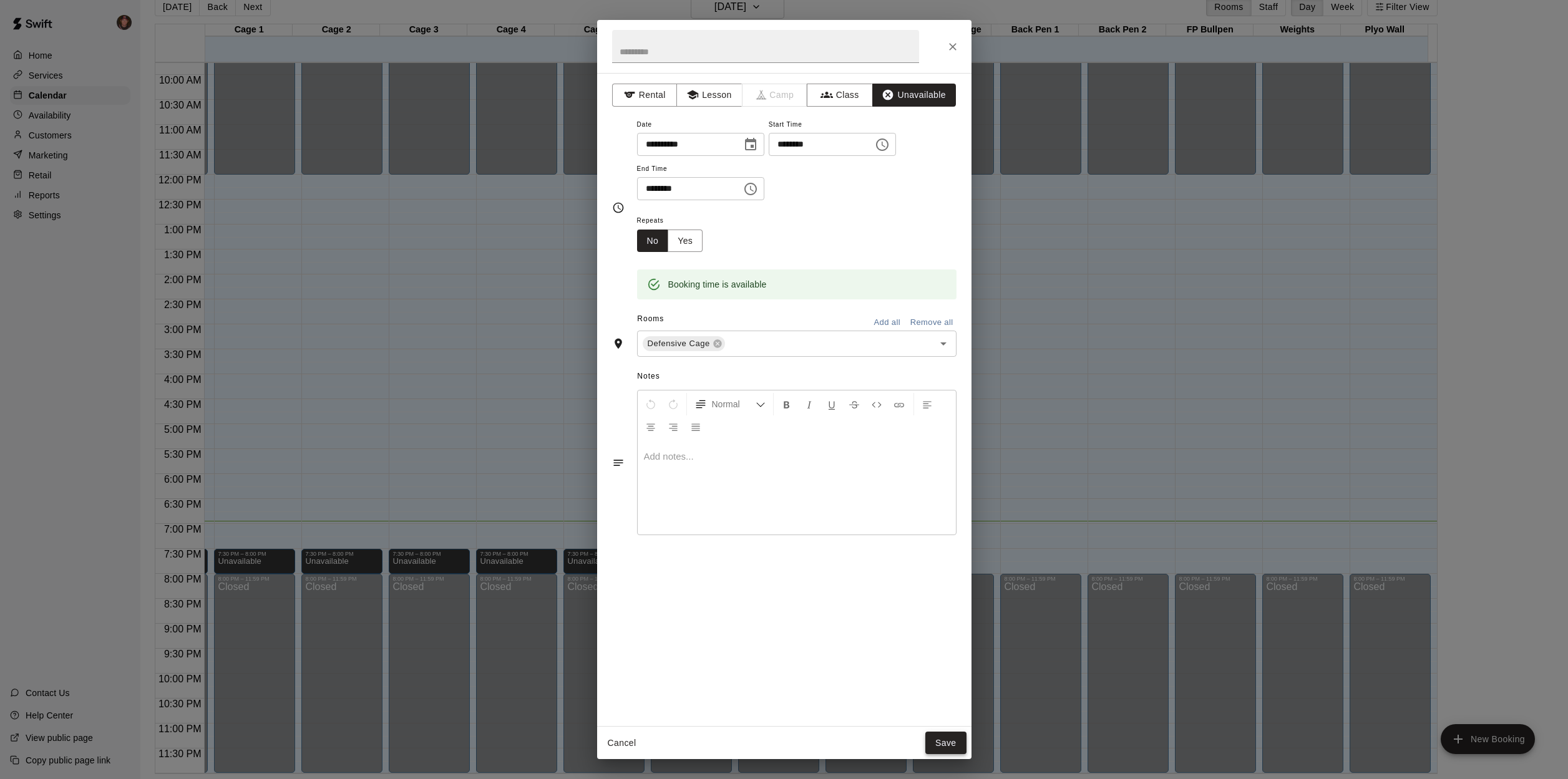
click at [951, 752] on button "Save" at bounding box center [946, 743] width 42 height 23
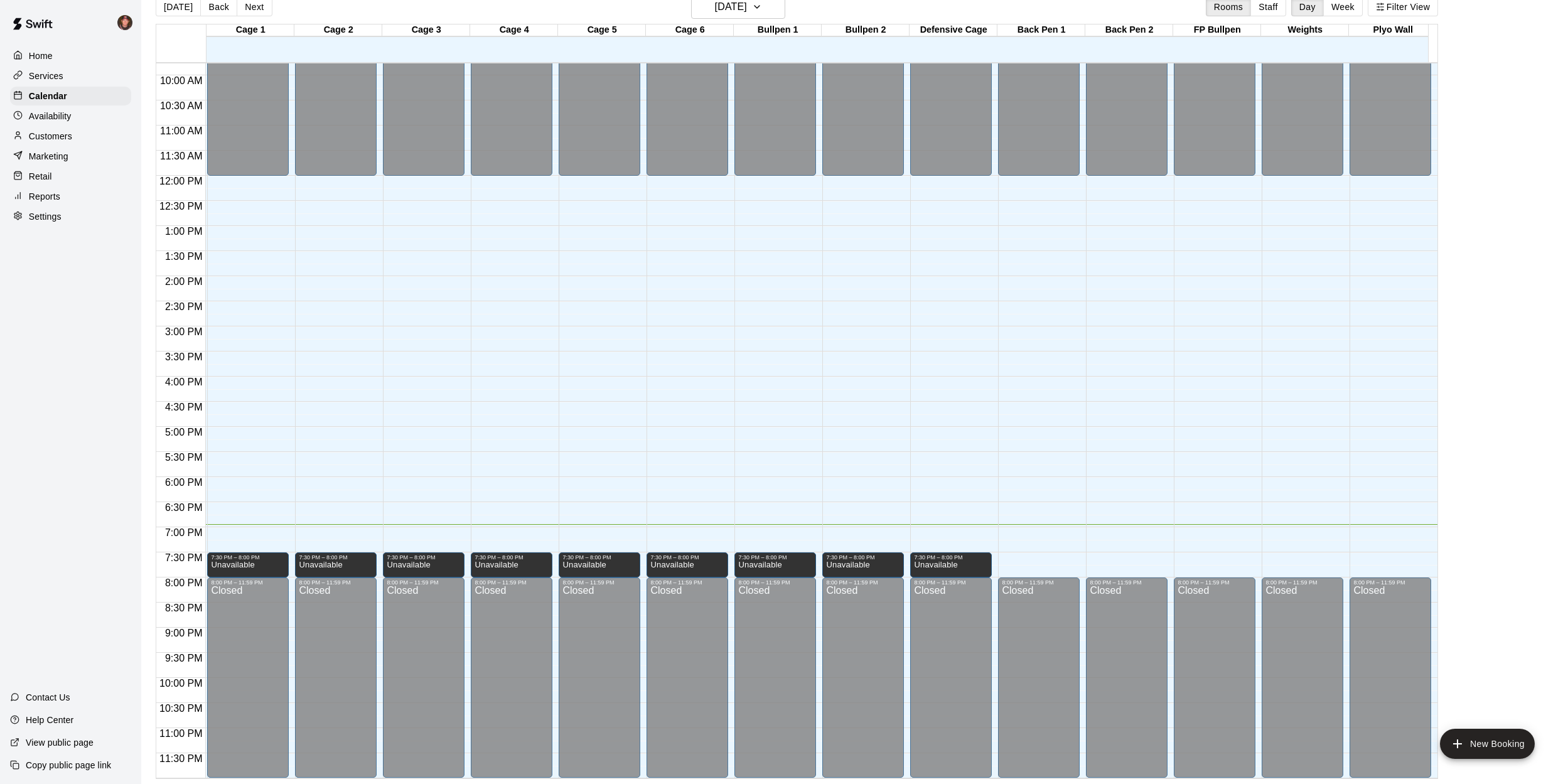
scroll to position [0, 0]
